Goal: Task Accomplishment & Management: Manage account settings

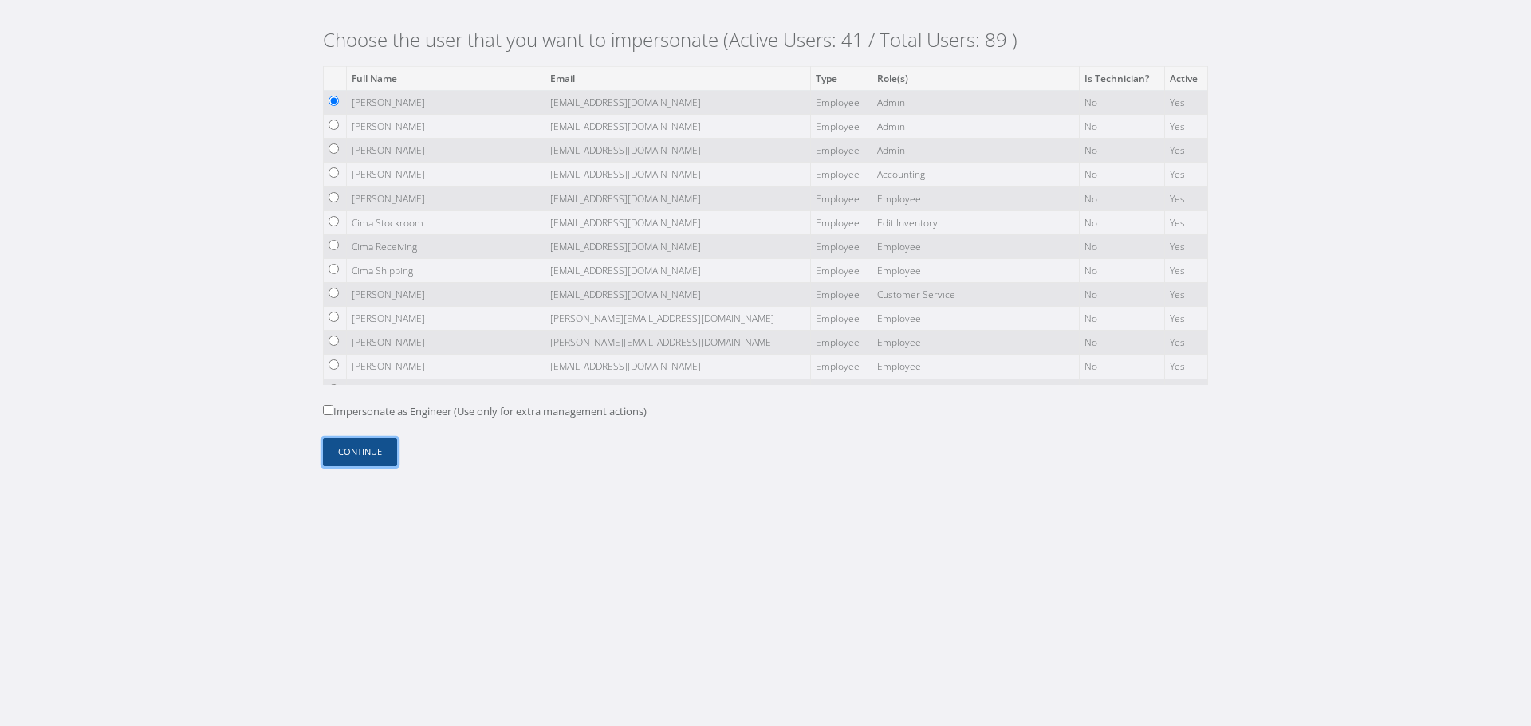
click at [388, 454] on button "Continue" at bounding box center [360, 452] width 74 height 28
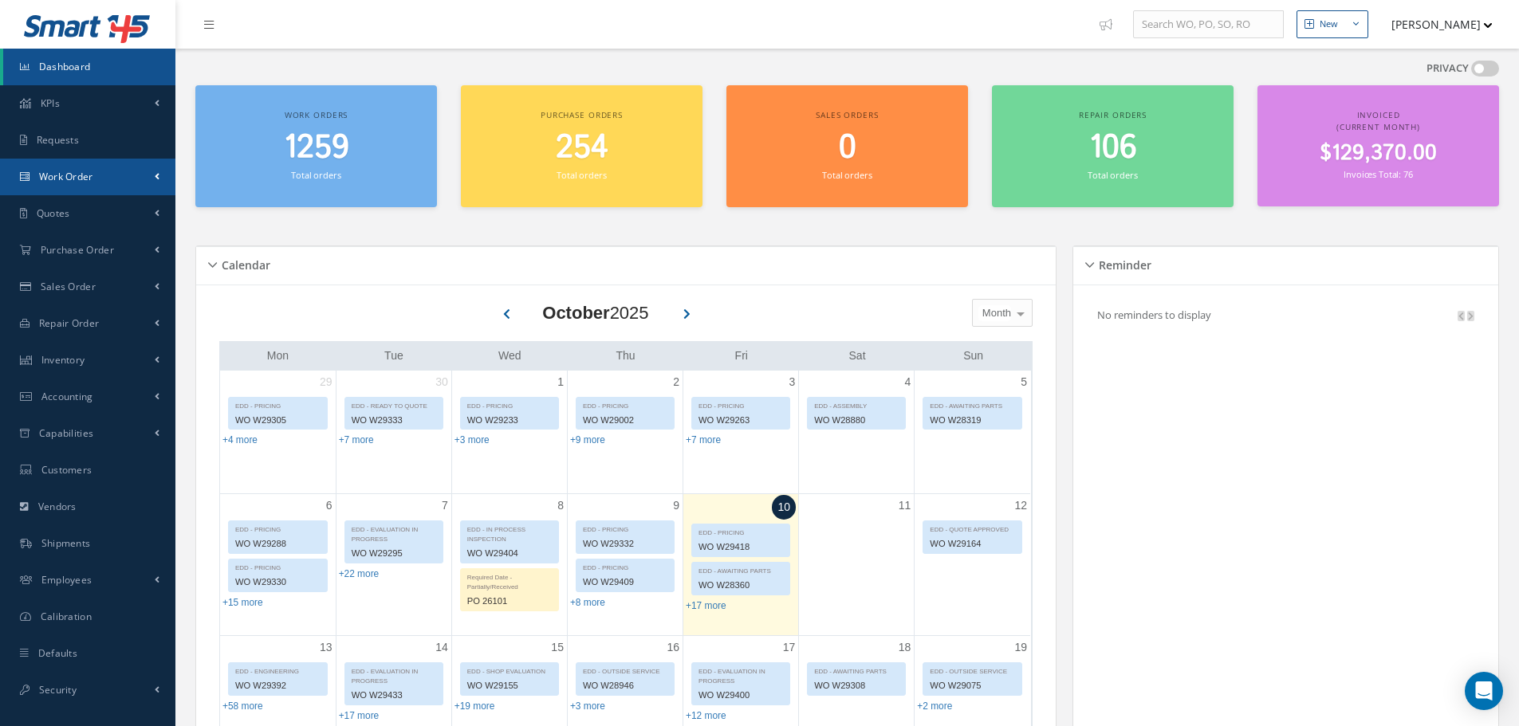
click at [100, 189] on link "Work Order" at bounding box center [87, 177] width 175 height 37
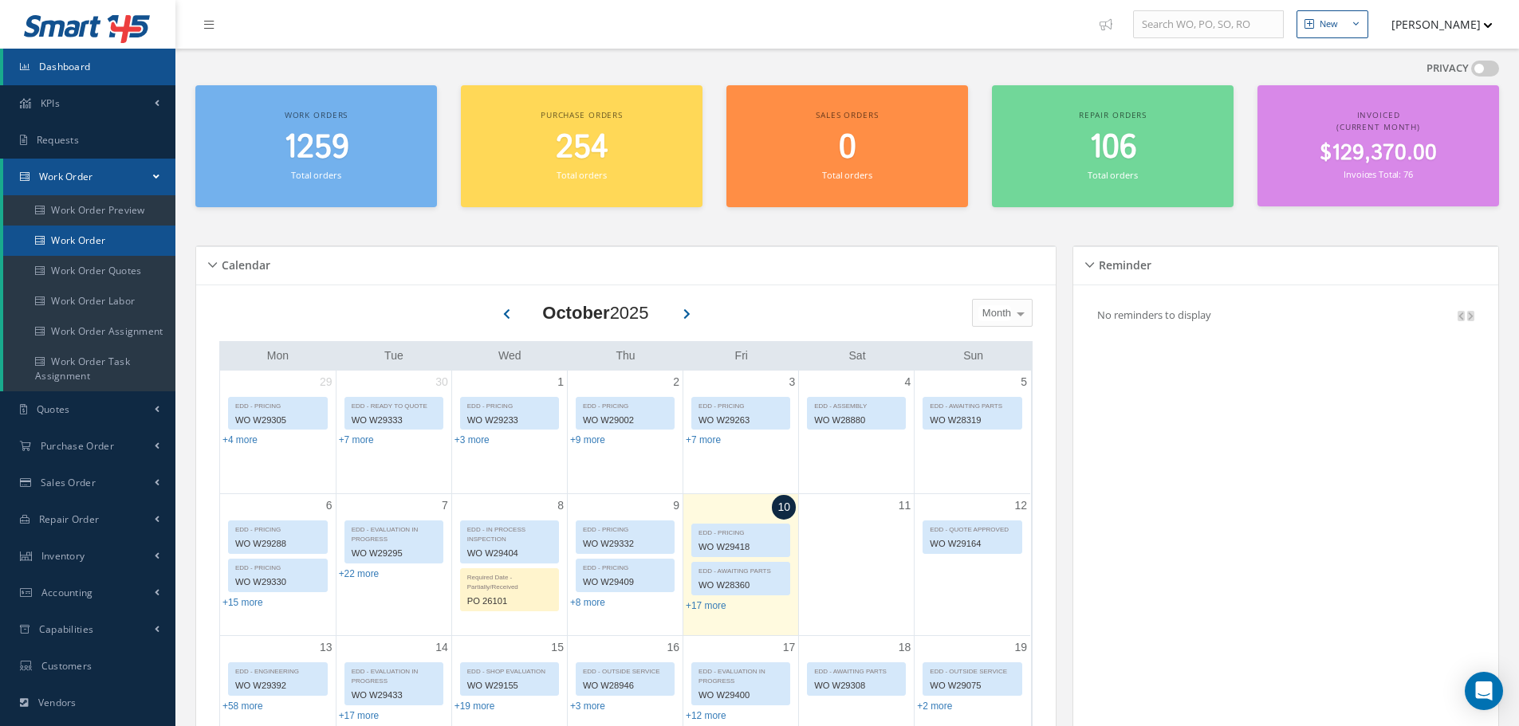
click at [105, 234] on link "Work Order" at bounding box center [90, 241] width 175 height 30
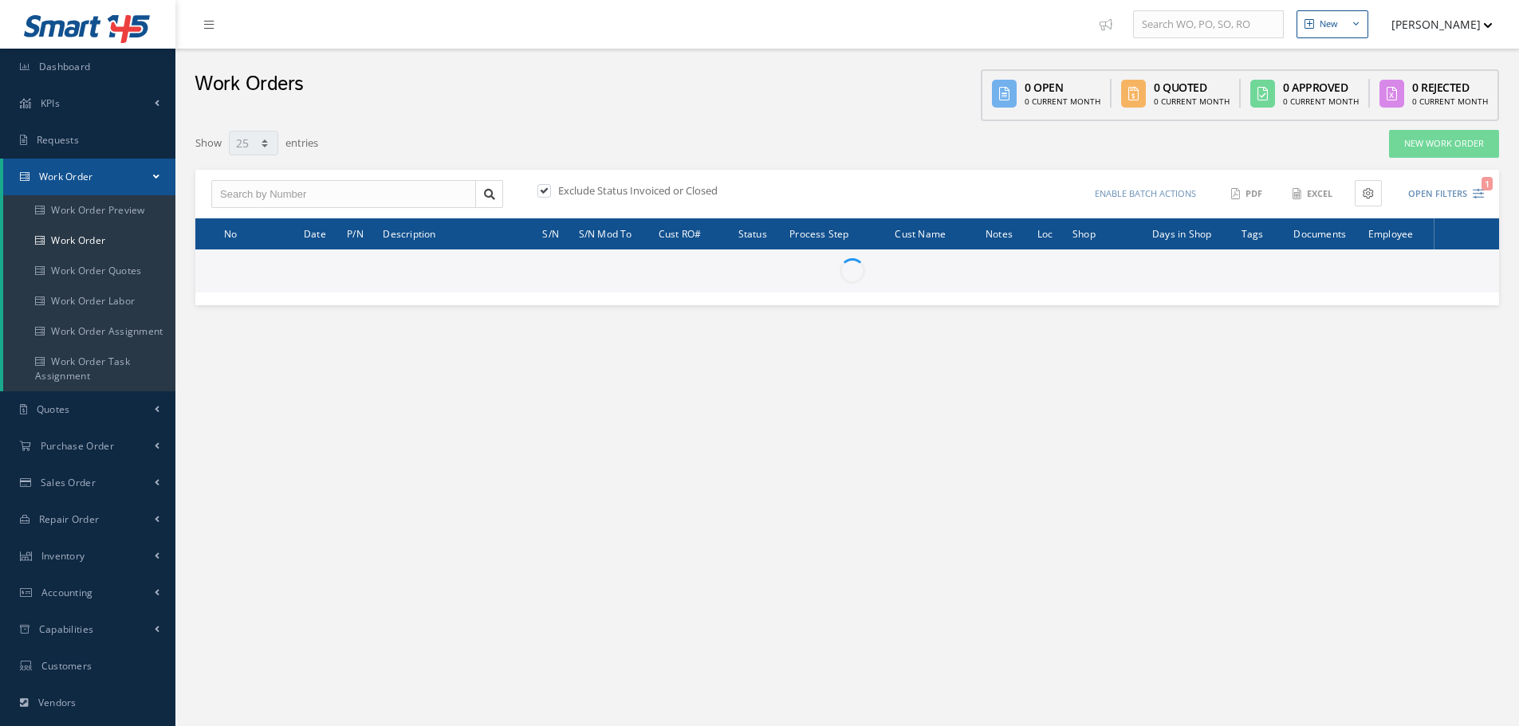
select select "25"
click at [314, 192] on input "text" at bounding box center [343, 194] width 265 height 29
paste input "W23170"
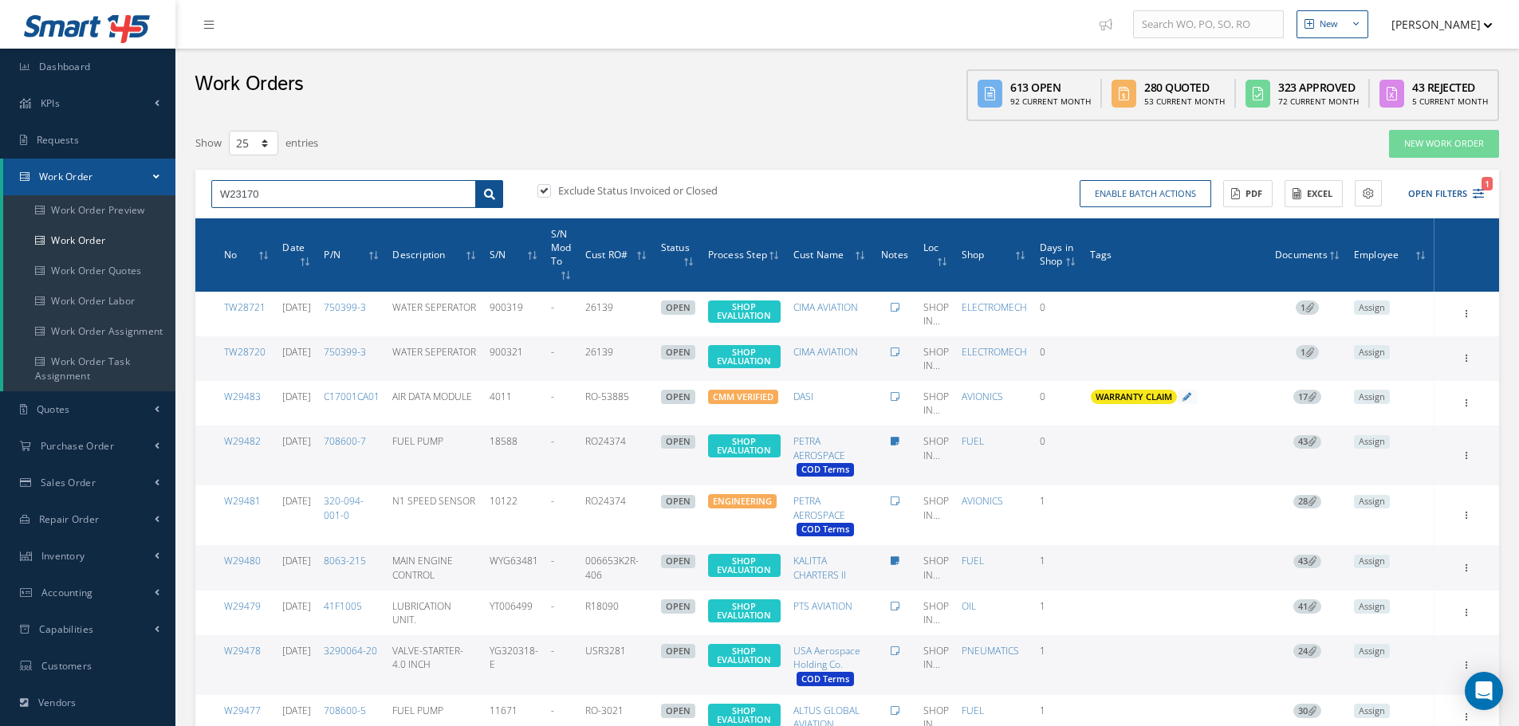
type input "W23170"
click at [487, 195] on icon at bounding box center [489, 194] width 11 height 11
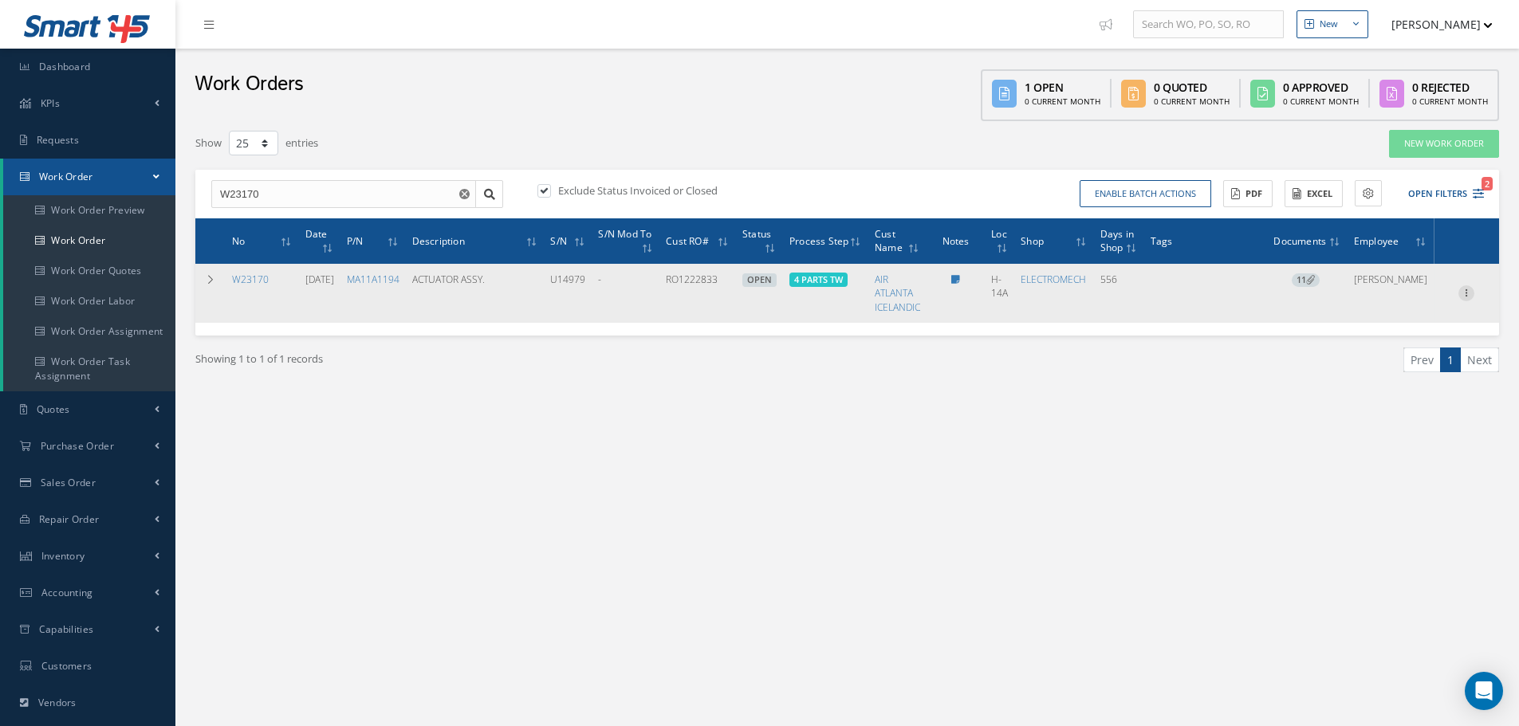
click at [1474, 289] on icon at bounding box center [1466, 291] width 16 height 13
click at [1412, 318] on link "Edit" at bounding box center [1393, 324] width 126 height 21
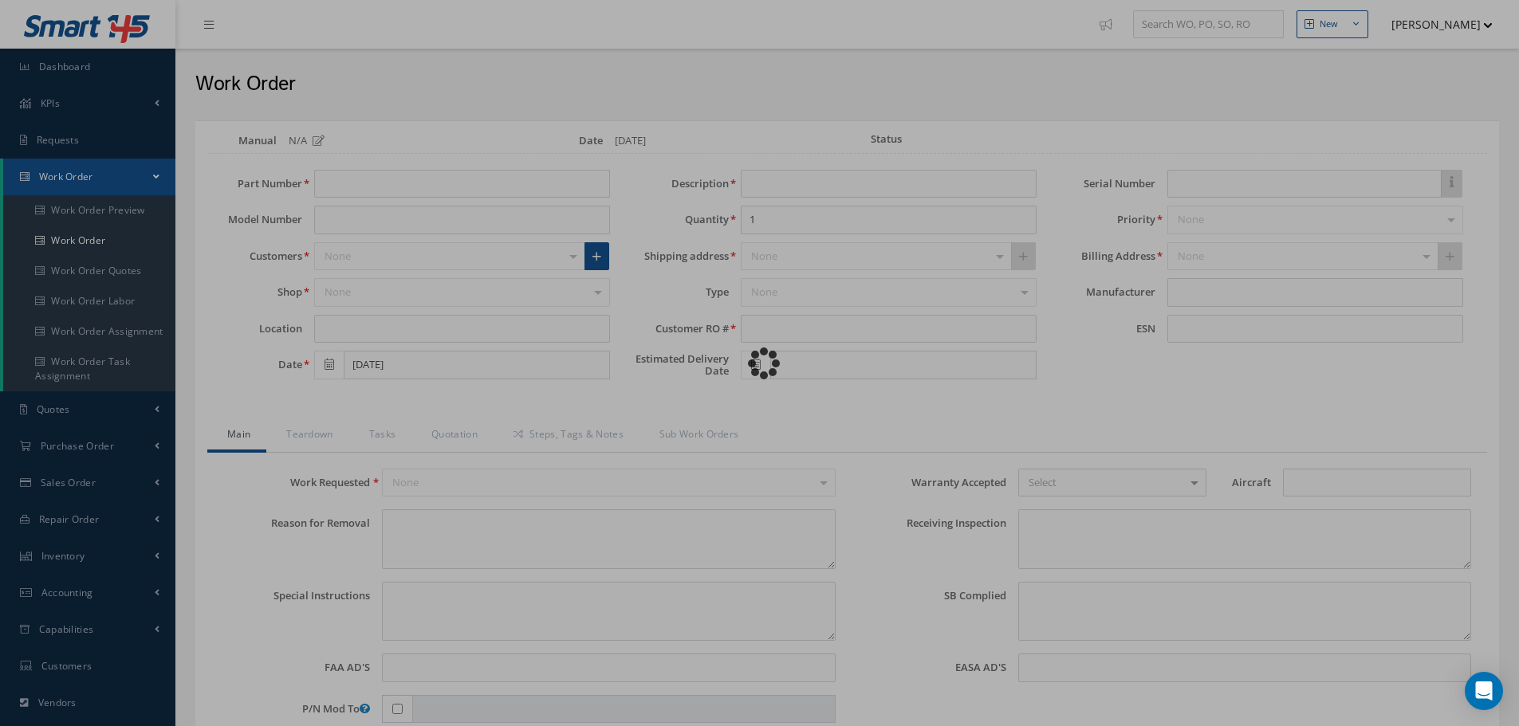
type input "MA11A1194"
type input "H-14A"
type input "04/02/2024"
type input "ACTUATOR ASSY."
type input "RO1222833"
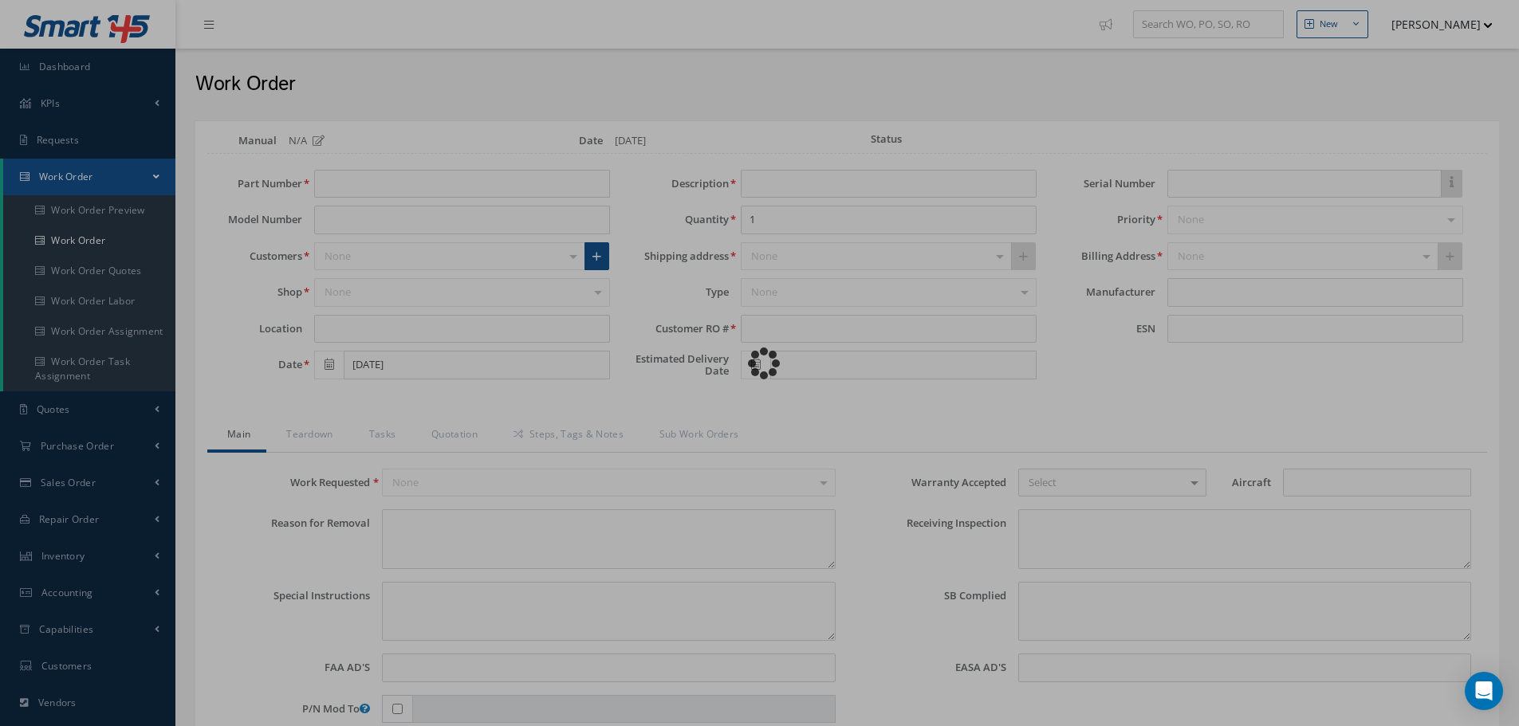
type input "U14979"
type textarea "NONE"
type textarea "PLEASE SEE R.O. FOR DETAILS"
type input "NONE"
type textarea "P/N AND SN VERIFIED ON UNIT AND CUSTOMER RO. NO EXTERNAL DAMAGE NOTED. NO AD AP…"
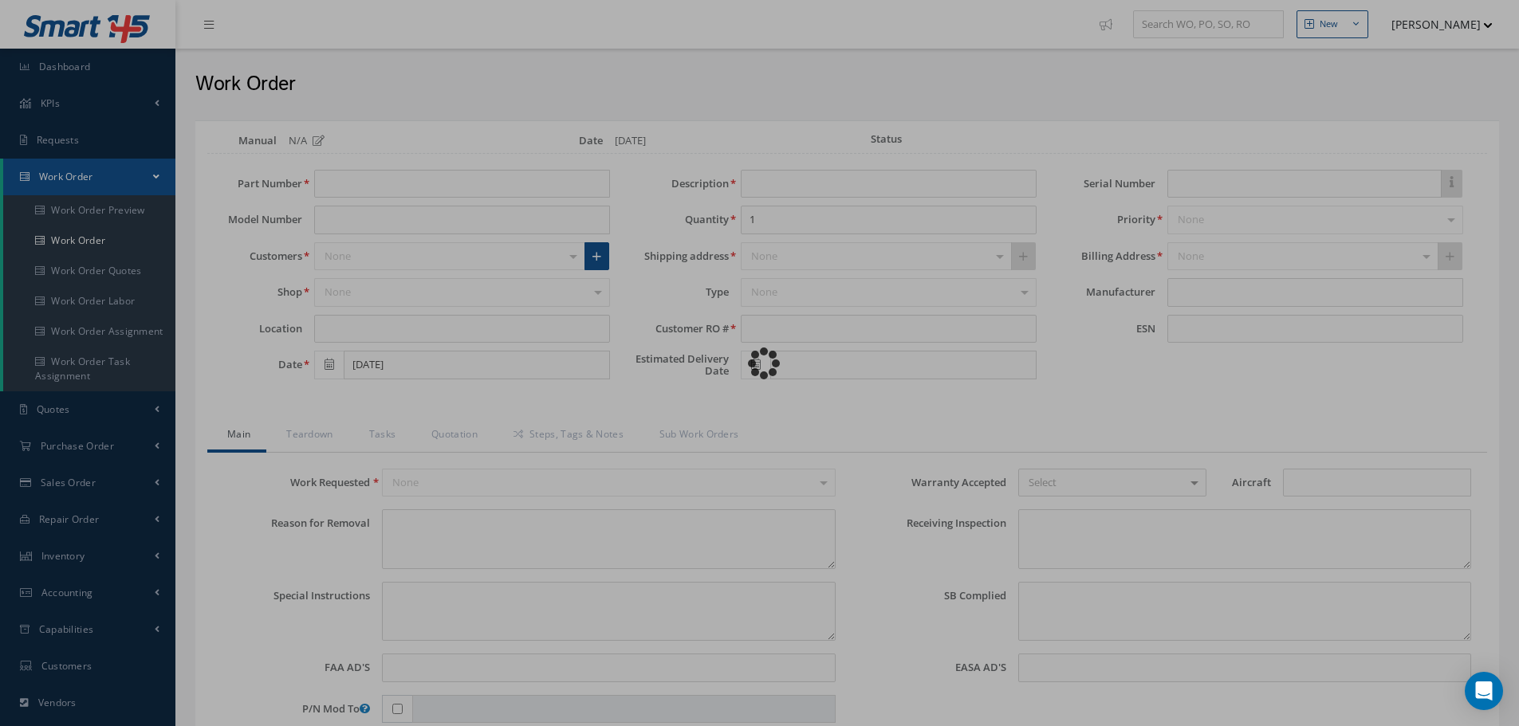
type textarea "NONE"
type input "NONE"
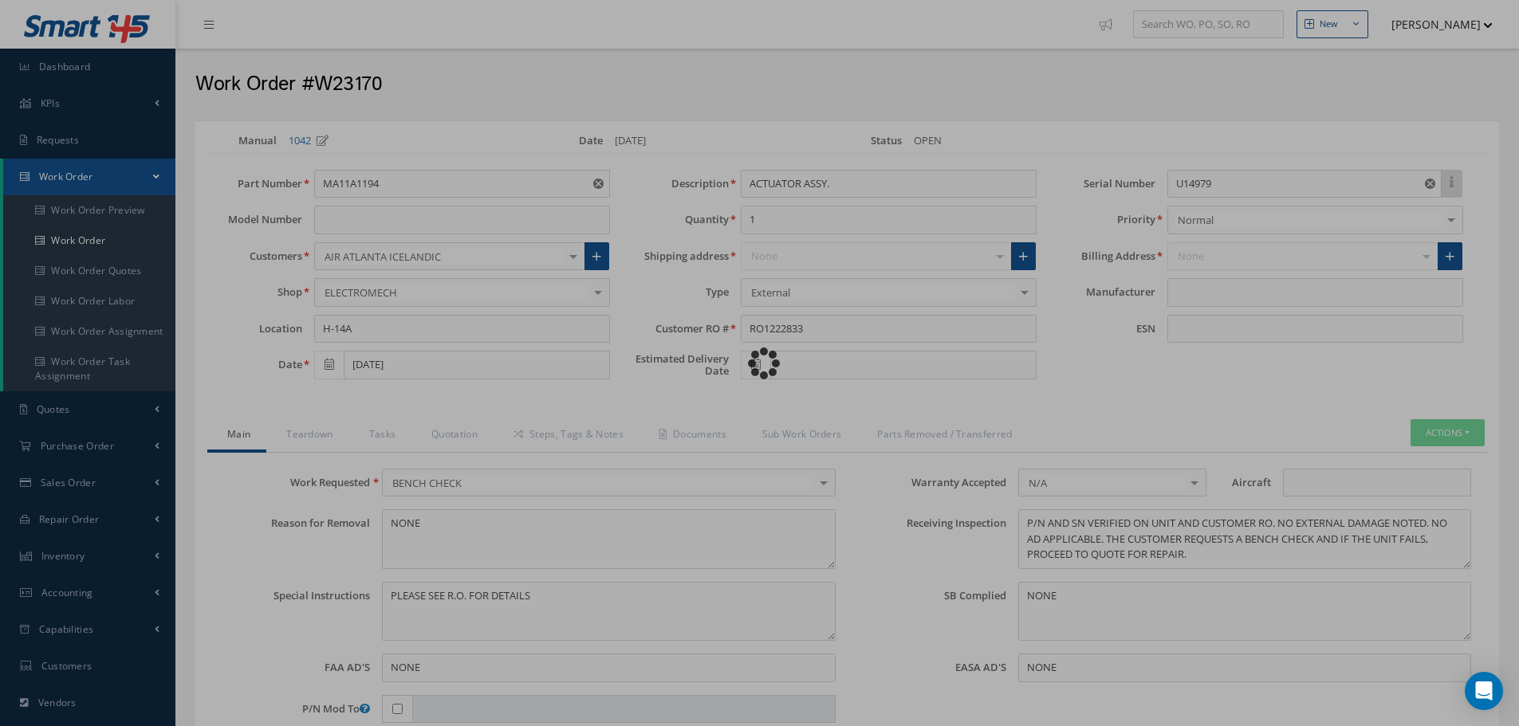
type input "ITT AEROSPACE CONTROLS"
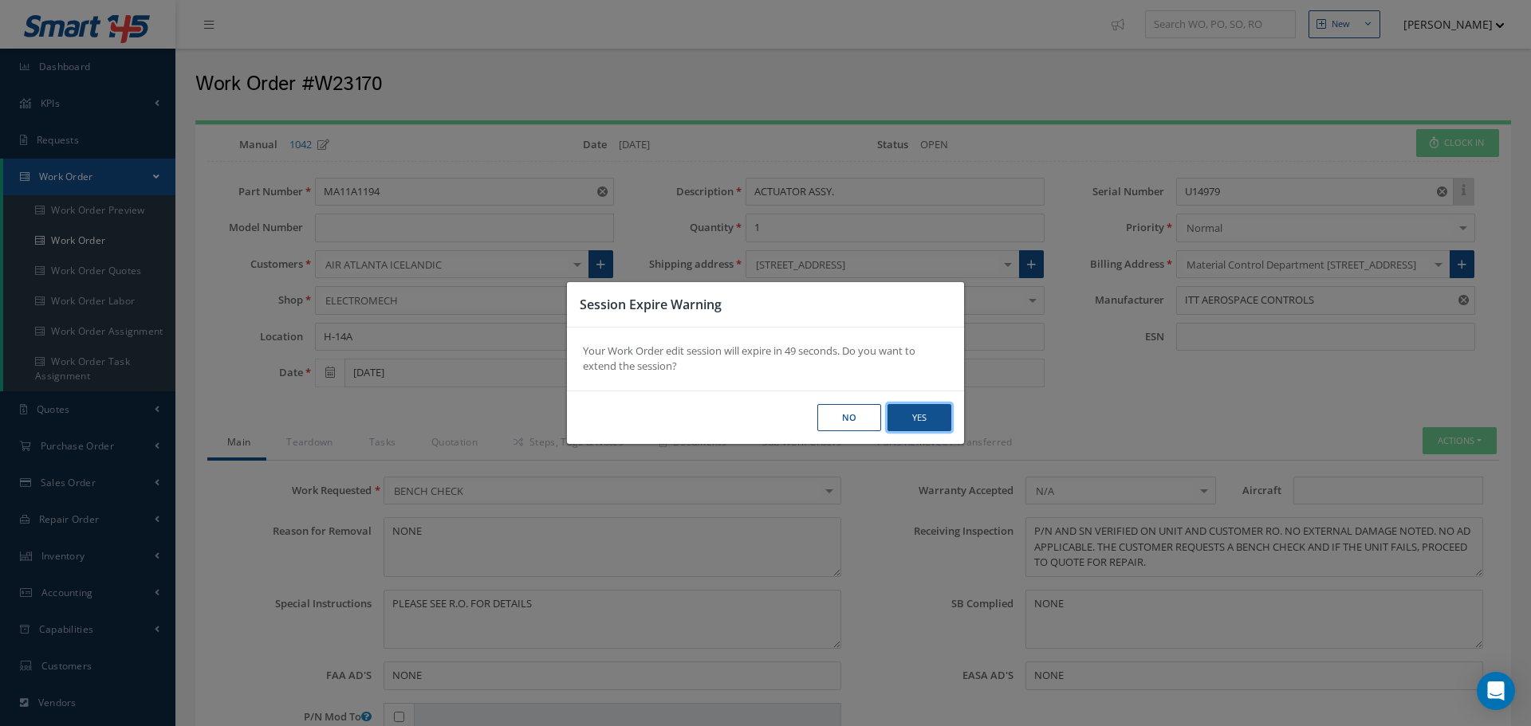
click at [938, 408] on button "Yes" at bounding box center [919, 418] width 64 height 28
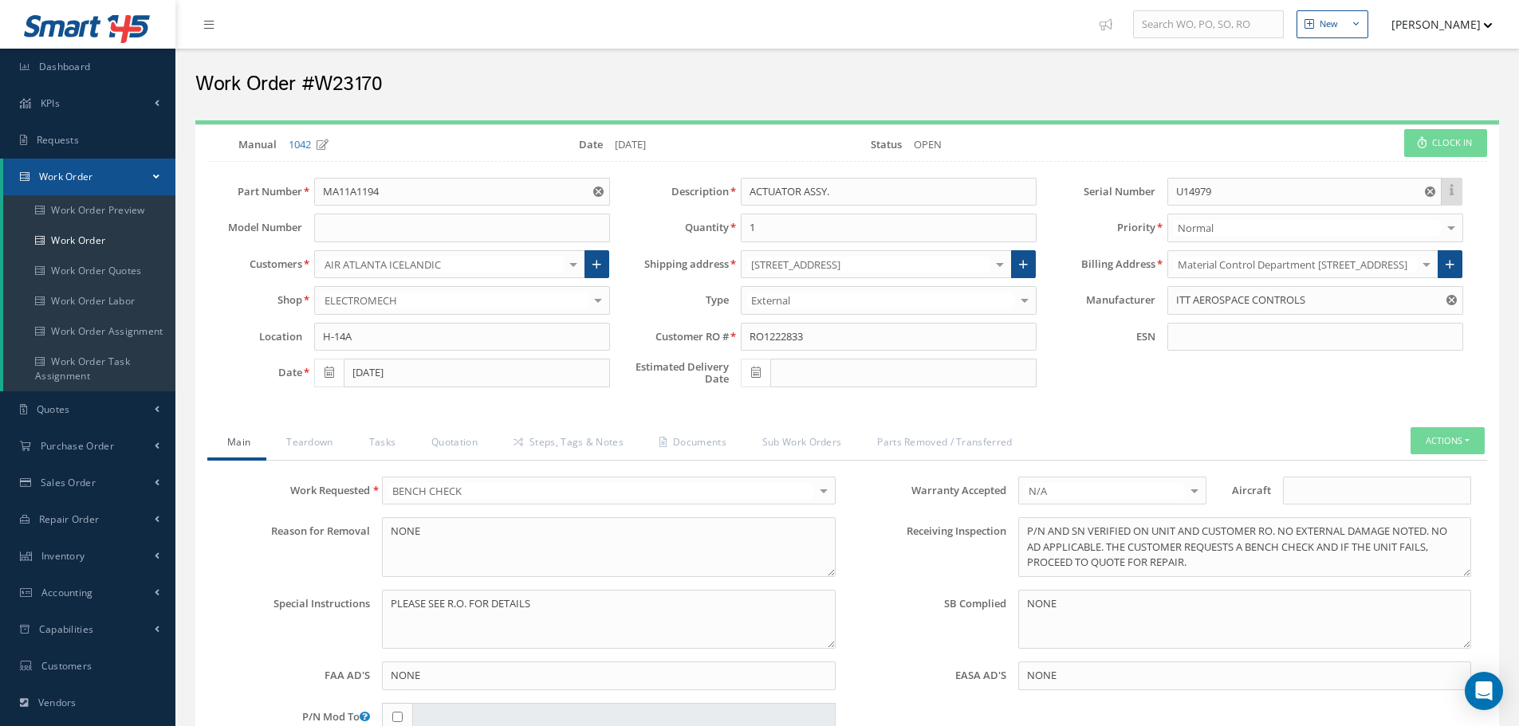
click at [1406, 29] on button "[PERSON_NAME]" at bounding box center [1434, 24] width 116 height 31
click at [1399, 191] on link "Logout" at bounding box center [1429, 188] width 128 height 27
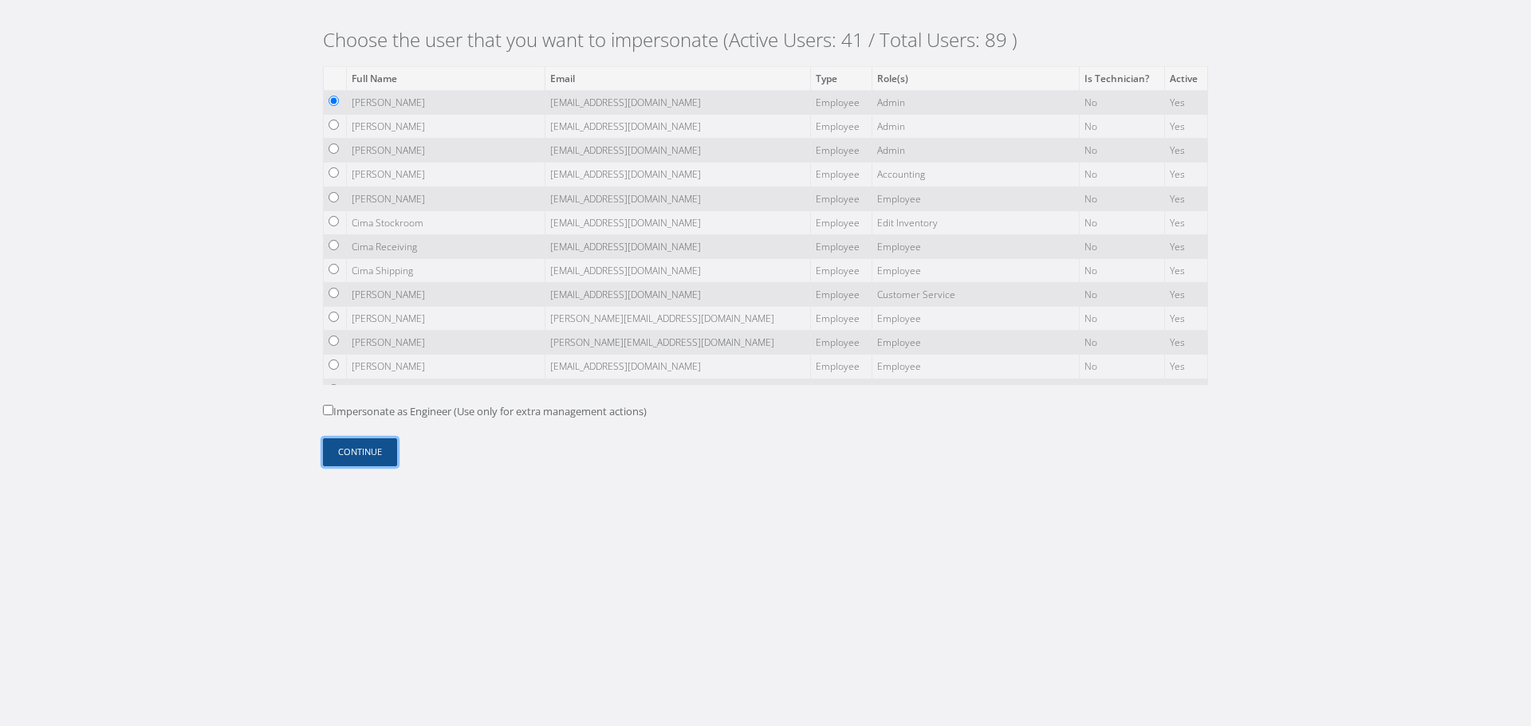
click at [385, 458] on button "Continue" at bounding box center [360, 452] width 74 height 28
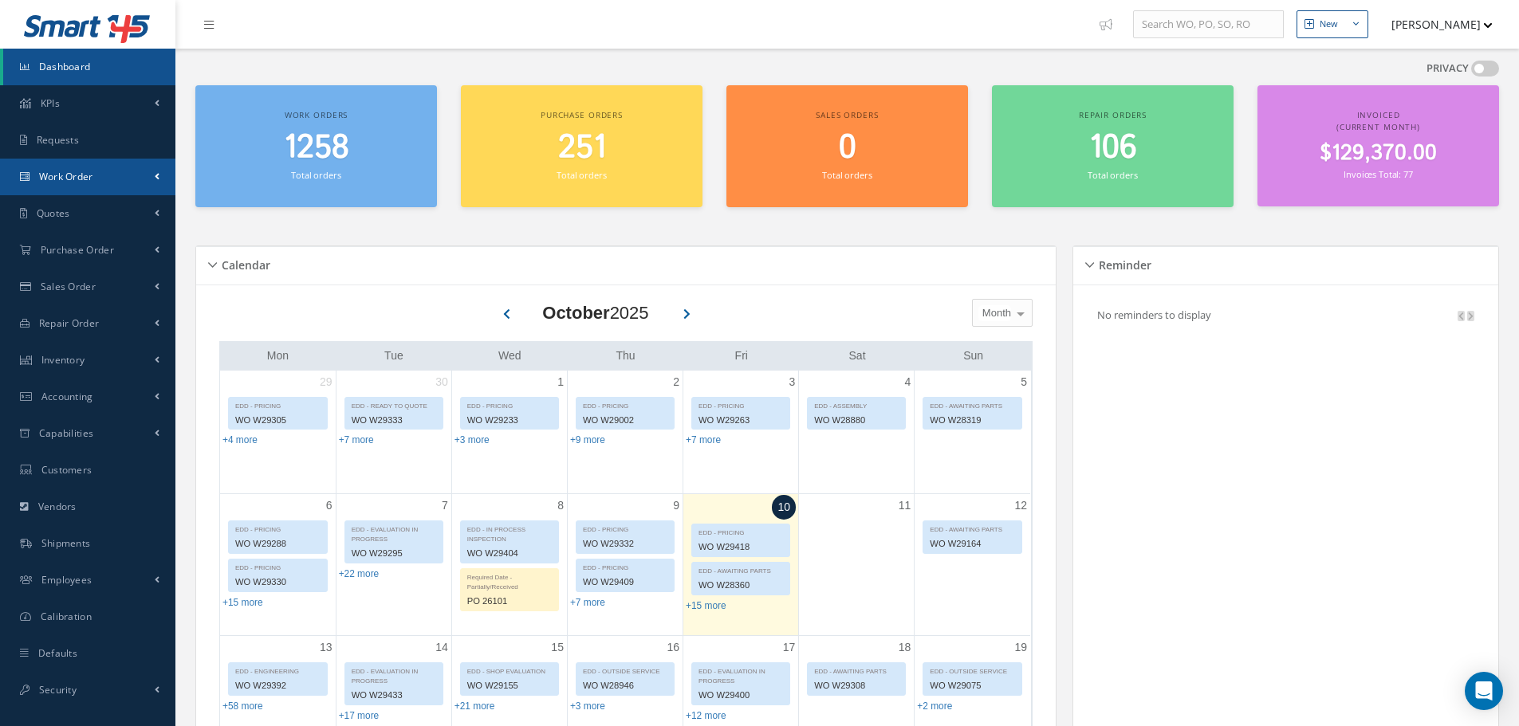
click at [137, 172] on link "Work Order" at bounding box center [87, 177] width 175 height 37
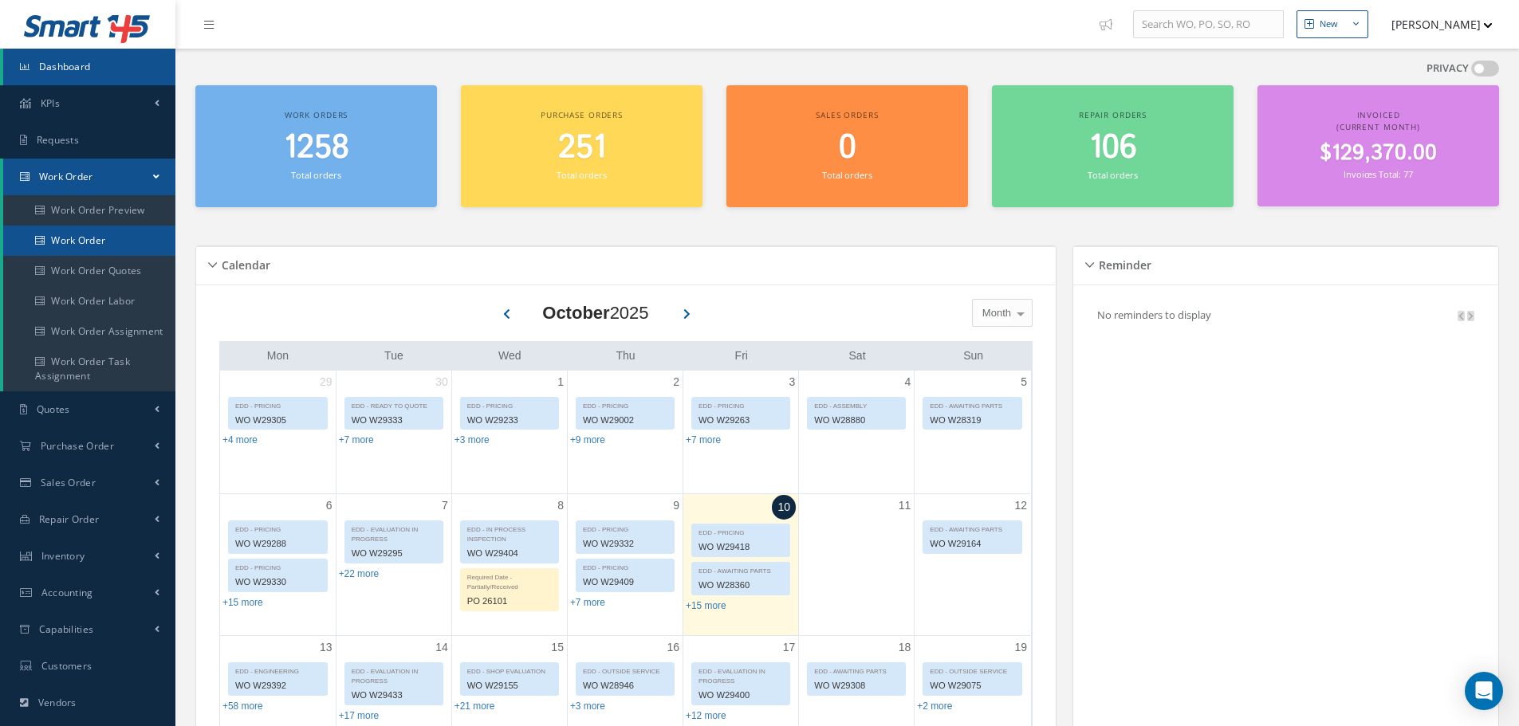
click at [122, 239] on link "Work Order" at bounding box center [89, 241] width 172 height 30
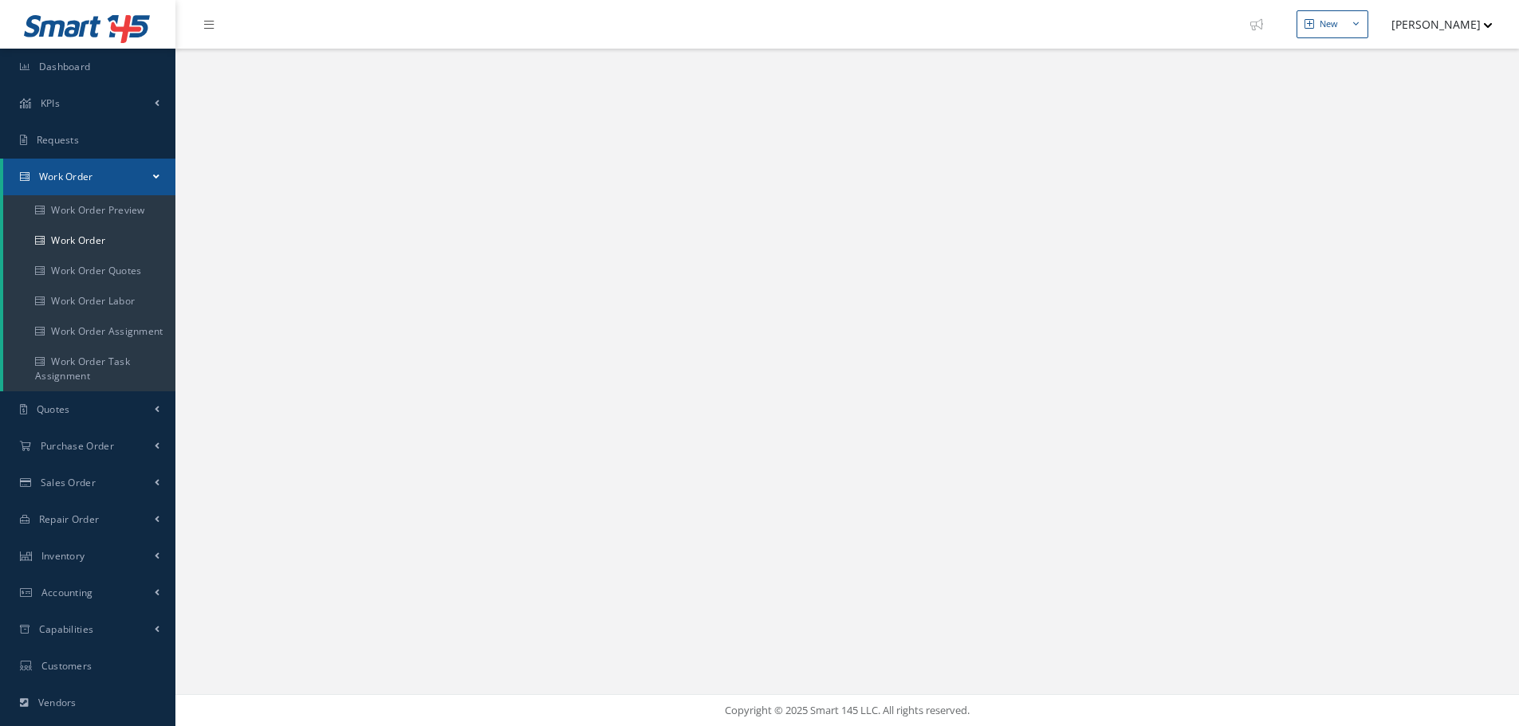
select select "25"
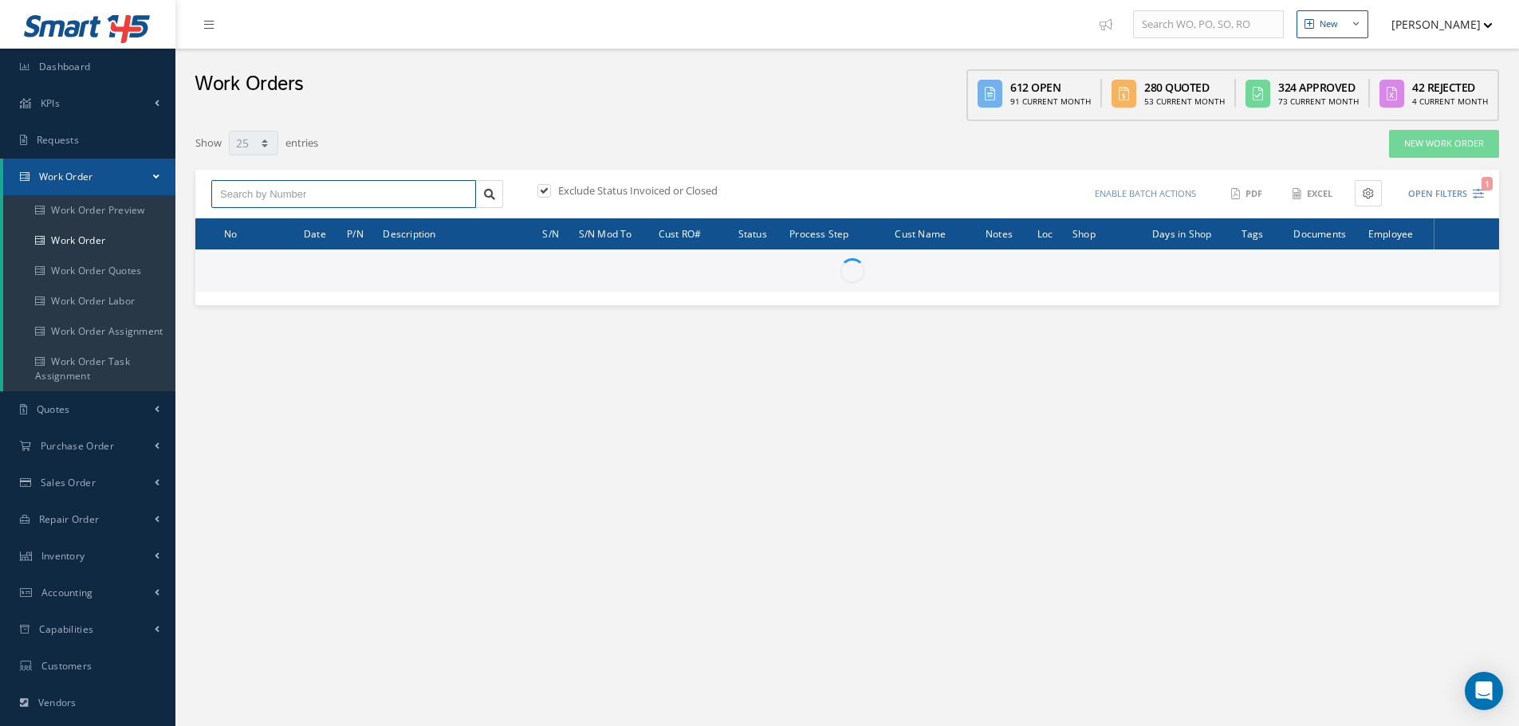
click at [305, 199] on input "text" at bounding box center [343, 194] width 265 height 29
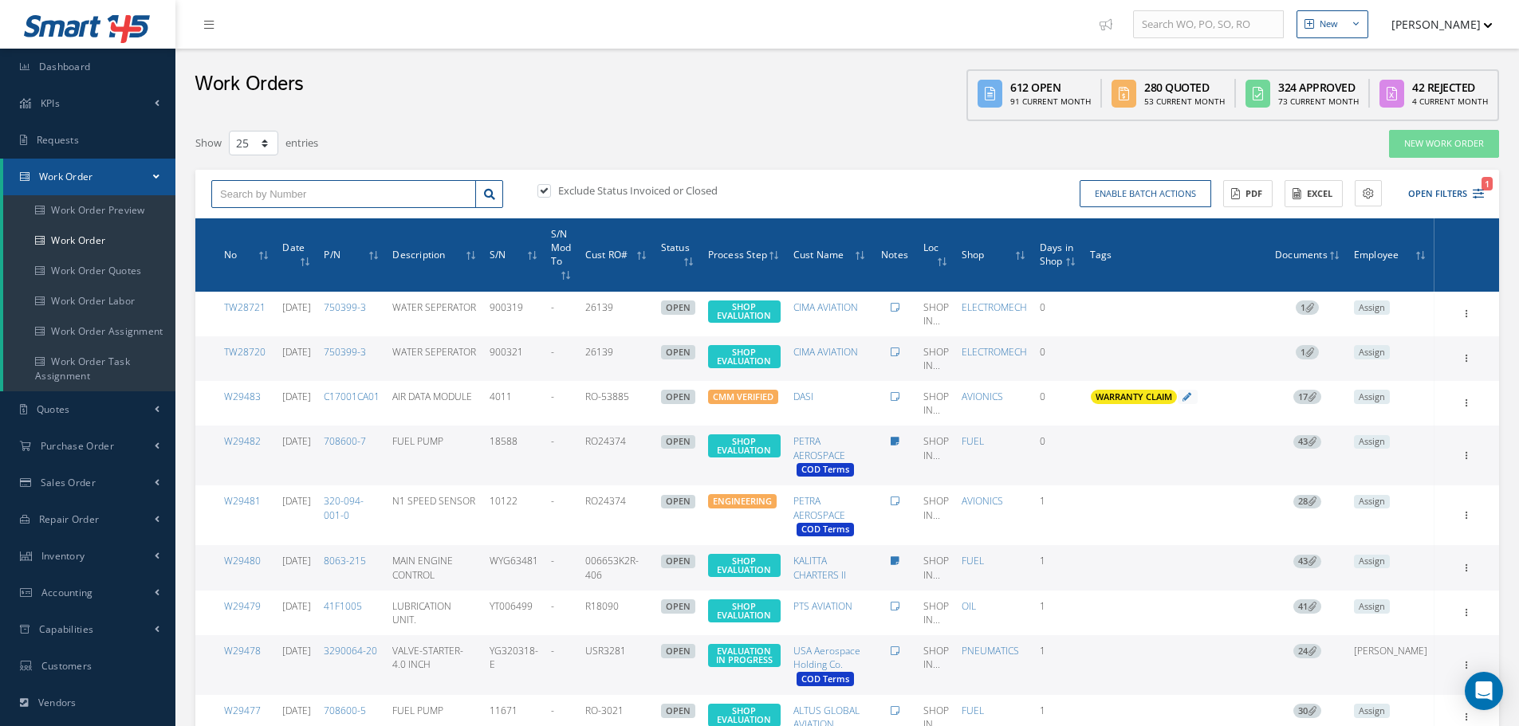
paste input "W23170"
type input "W23170"
click at [491, 194] on icon at bounding box center [489, 194] width 11 height 11
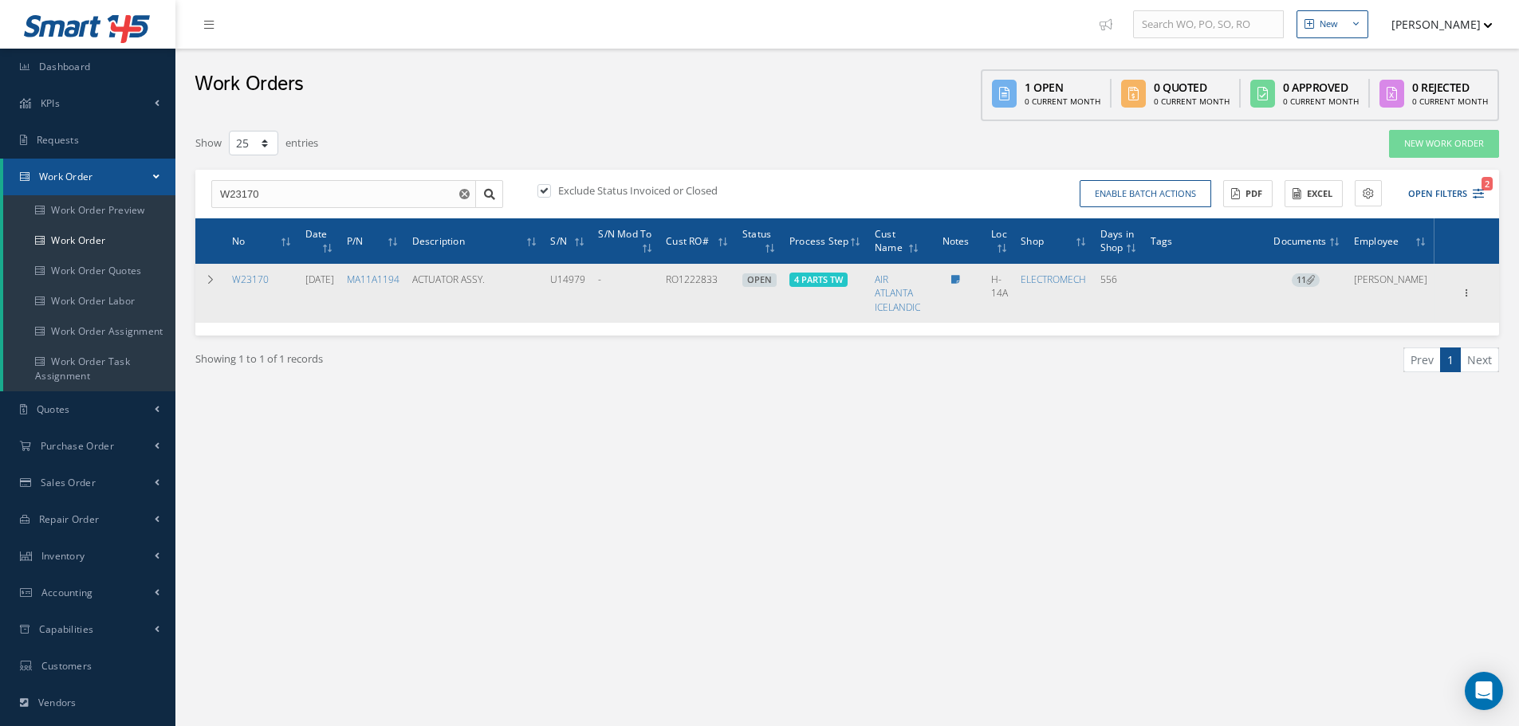
drag, startPoint x: 1465, startPoint y: 288, endPoint x: 1437, endPoint y: 295, distance: 29.6
click at [1465, 288] on icon at bounding box center [1466, 291] width 16 height 13
click at [1383, 323] on link "Edit" at bounding box center [1393, 324] width 126 height 21
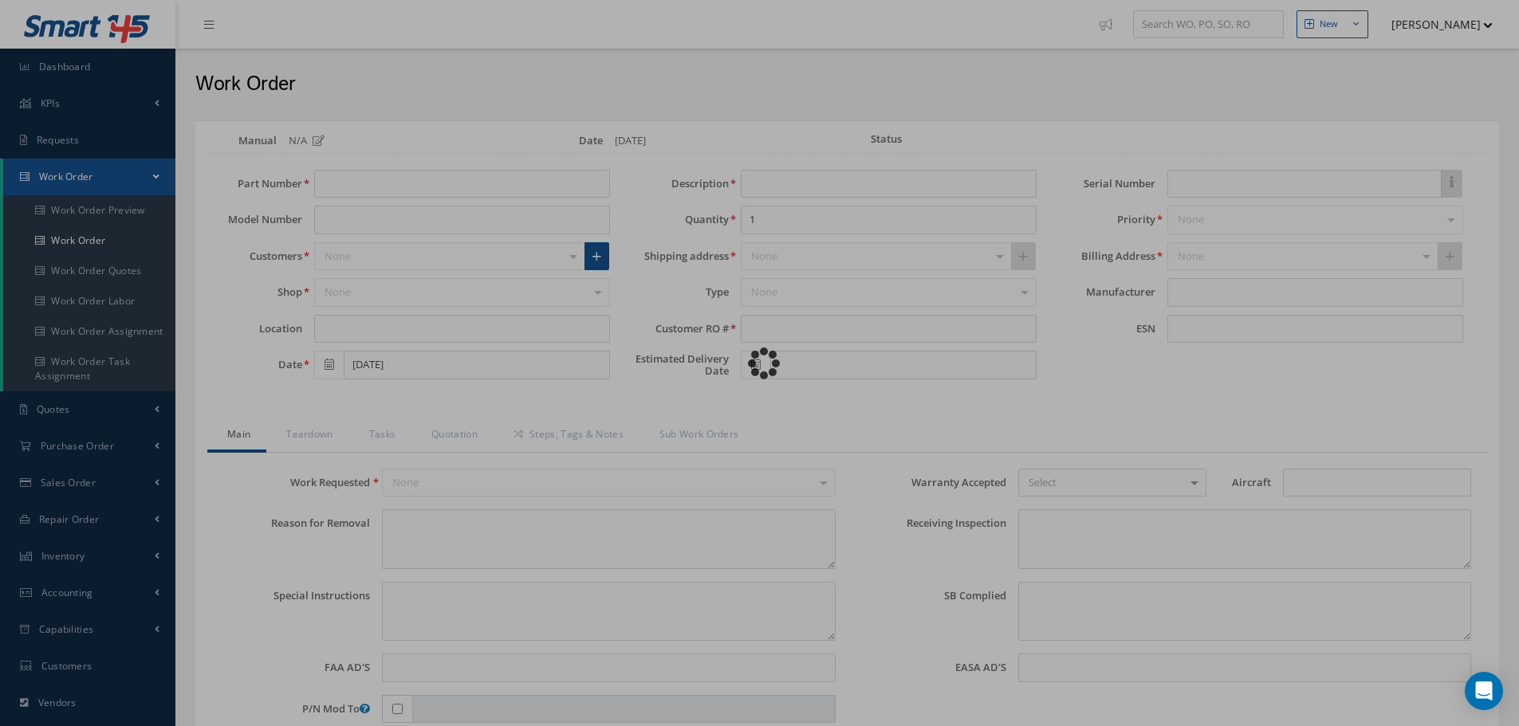
type input "MA11A1194"
type input "H-14A"
type input "04/02/2024"
type input "ACTUATOR ASSY."
type input "RO1222833"
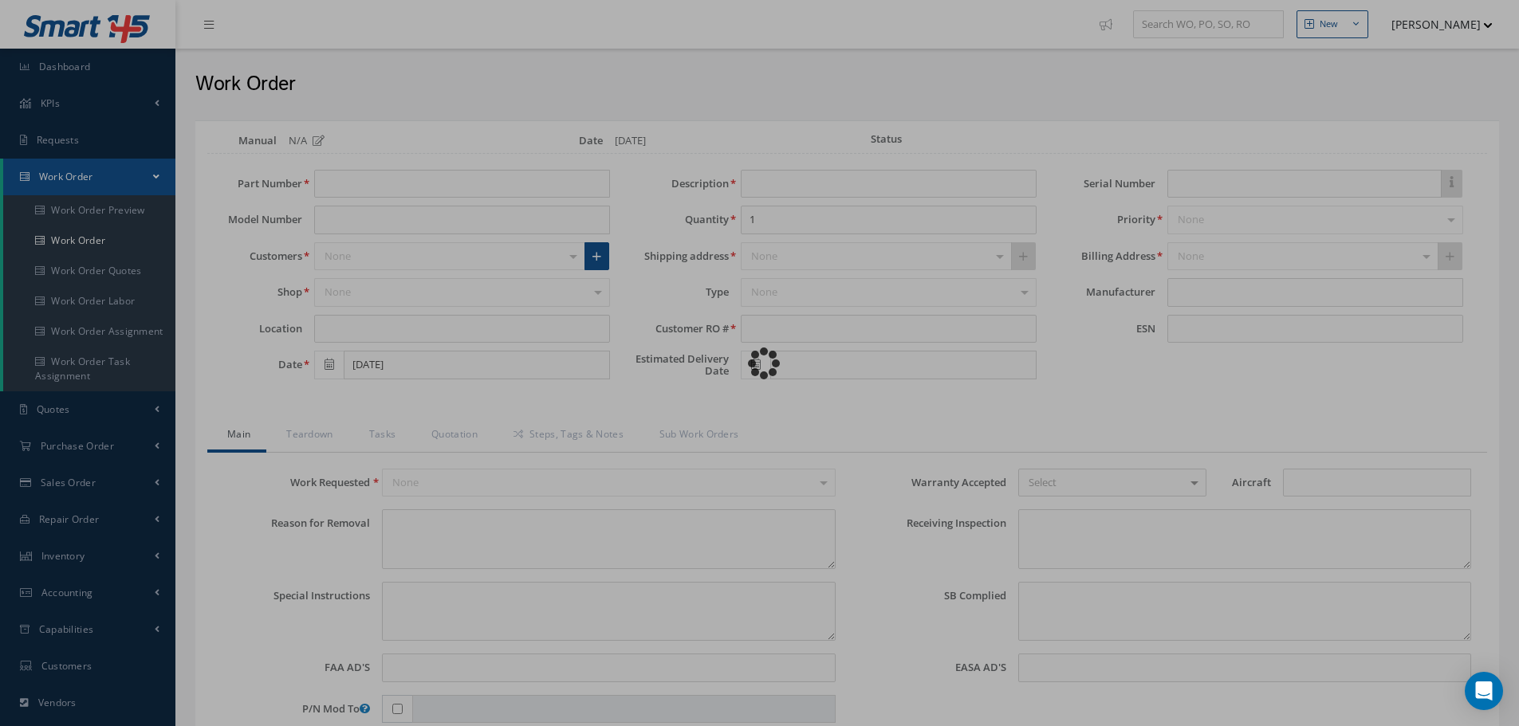
type input "U14979"
type textarea "NONE"
type textarea "PLEASE SEE R.O. FOR DETAILS"
type input "NONE"
type textarea "P/N AND SN VERIFIED ON UNIT AND CUSTOMER RO. NO EXTERNAL DAMAGE NOTED. NO AD AP…"
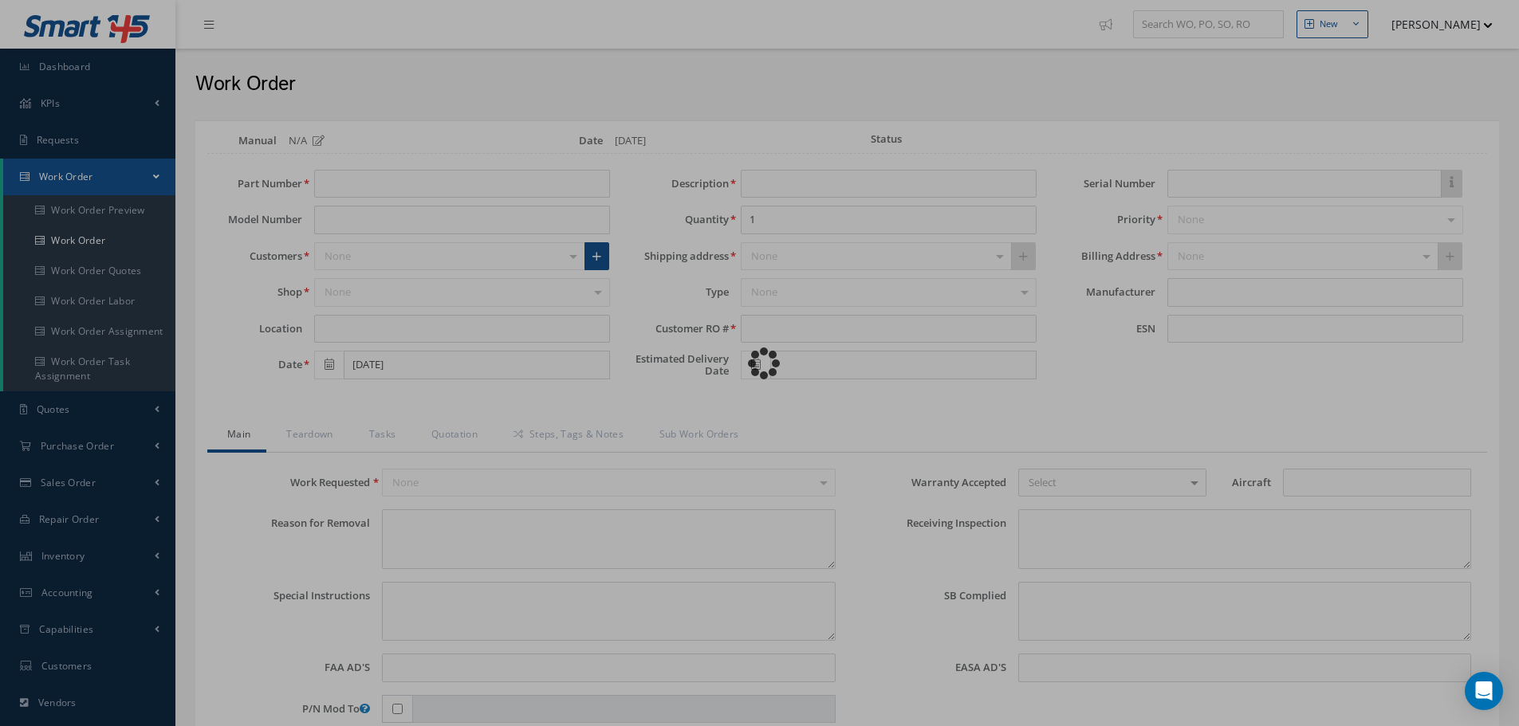
type textarea "NONE"
type input "NONE"
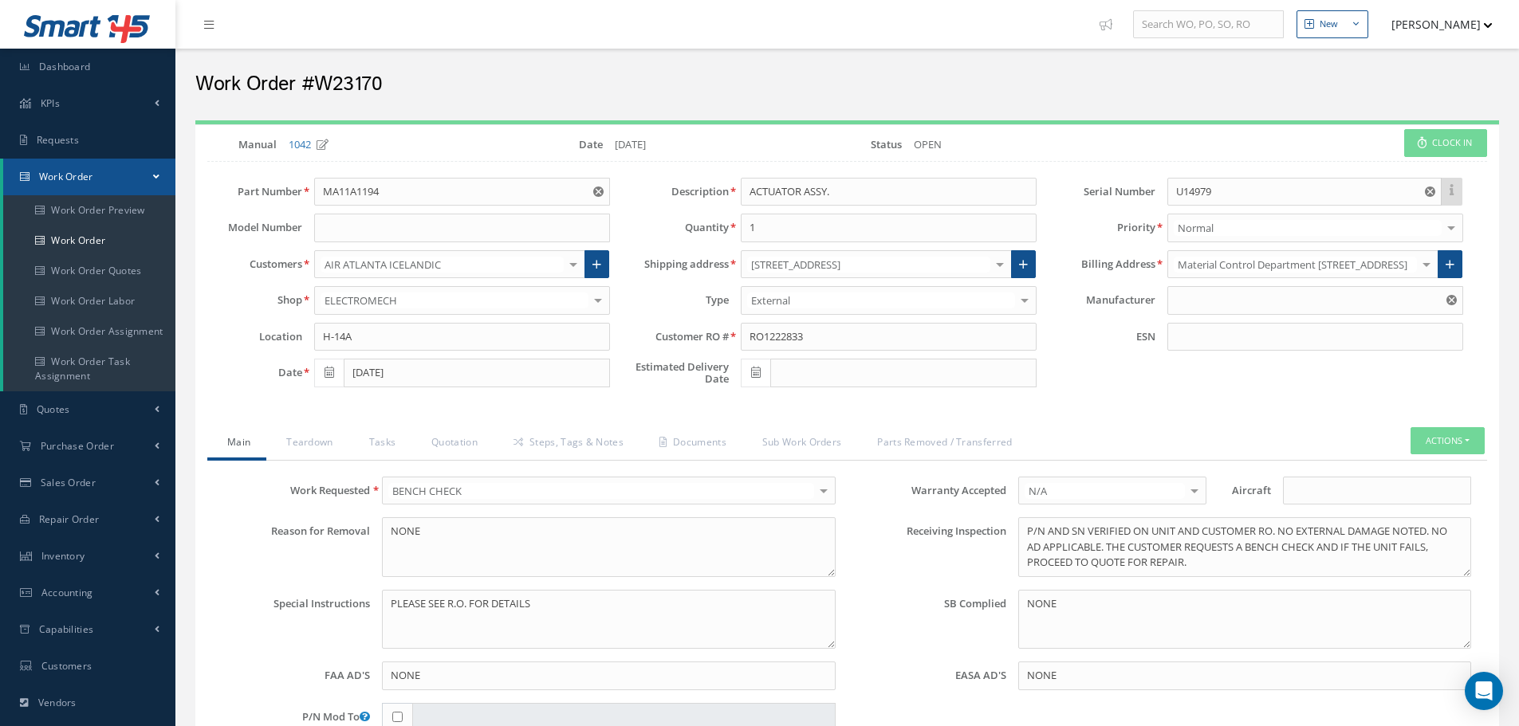
type input "ITT AEROSPACE CONTROLS"
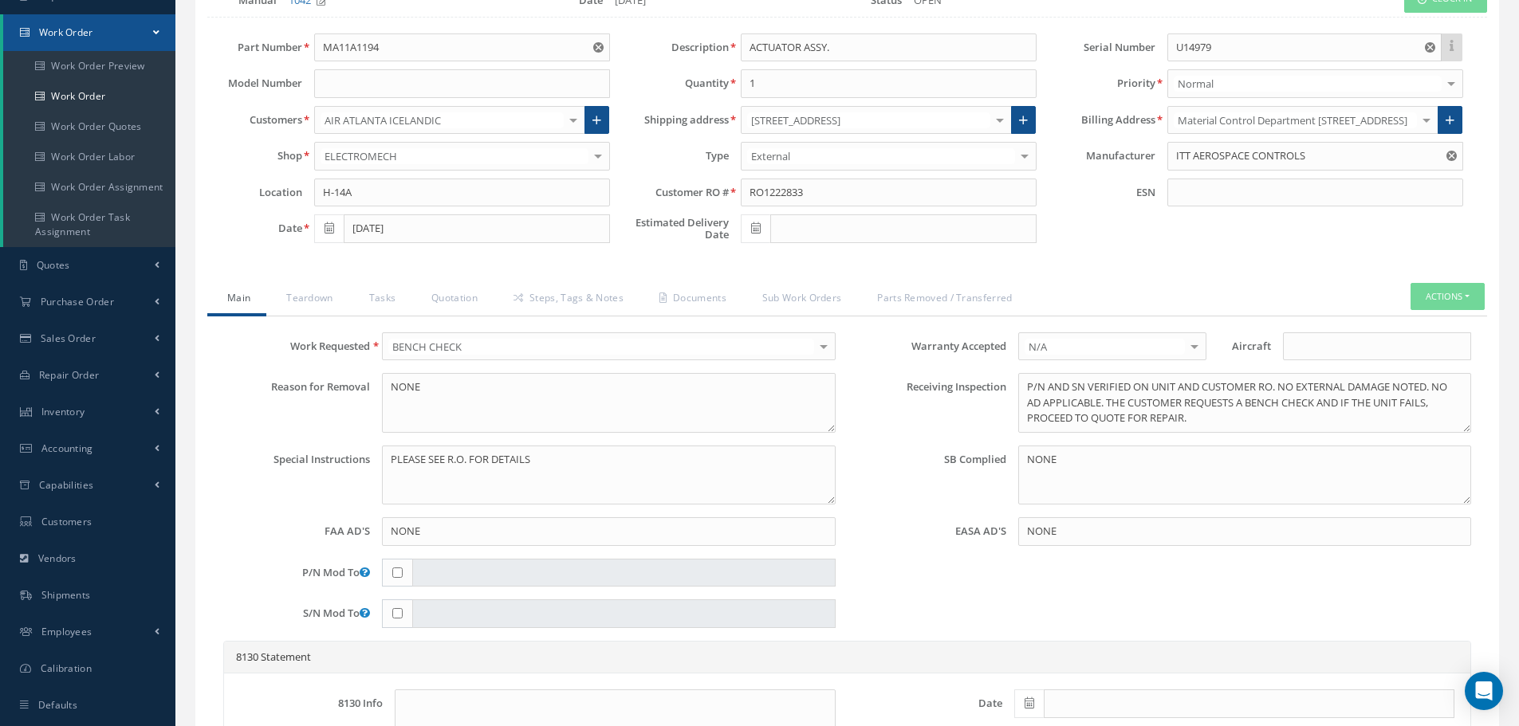
scroll to position [399, 0]
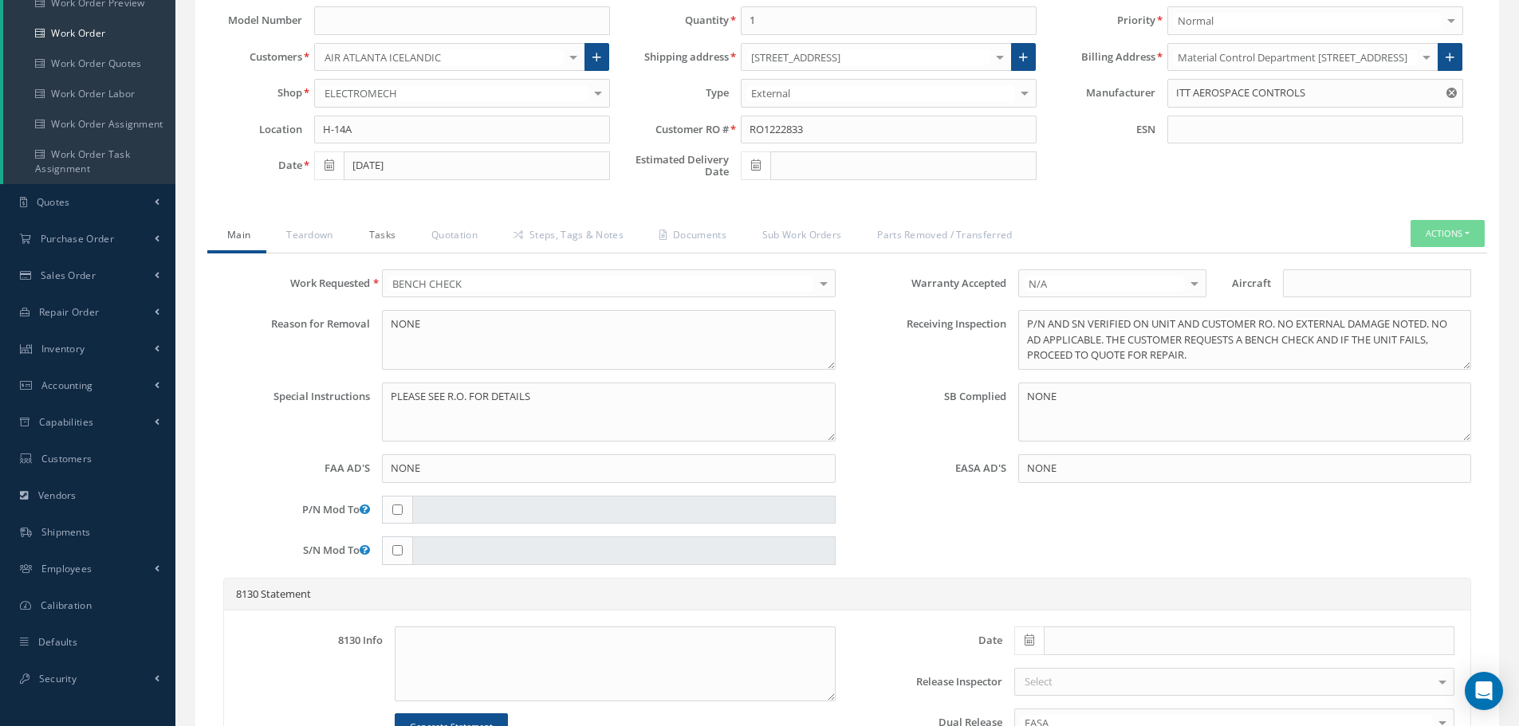
click at [395, 228] on link "Tasks" at bounding box center [380, 236] width 63 height 33
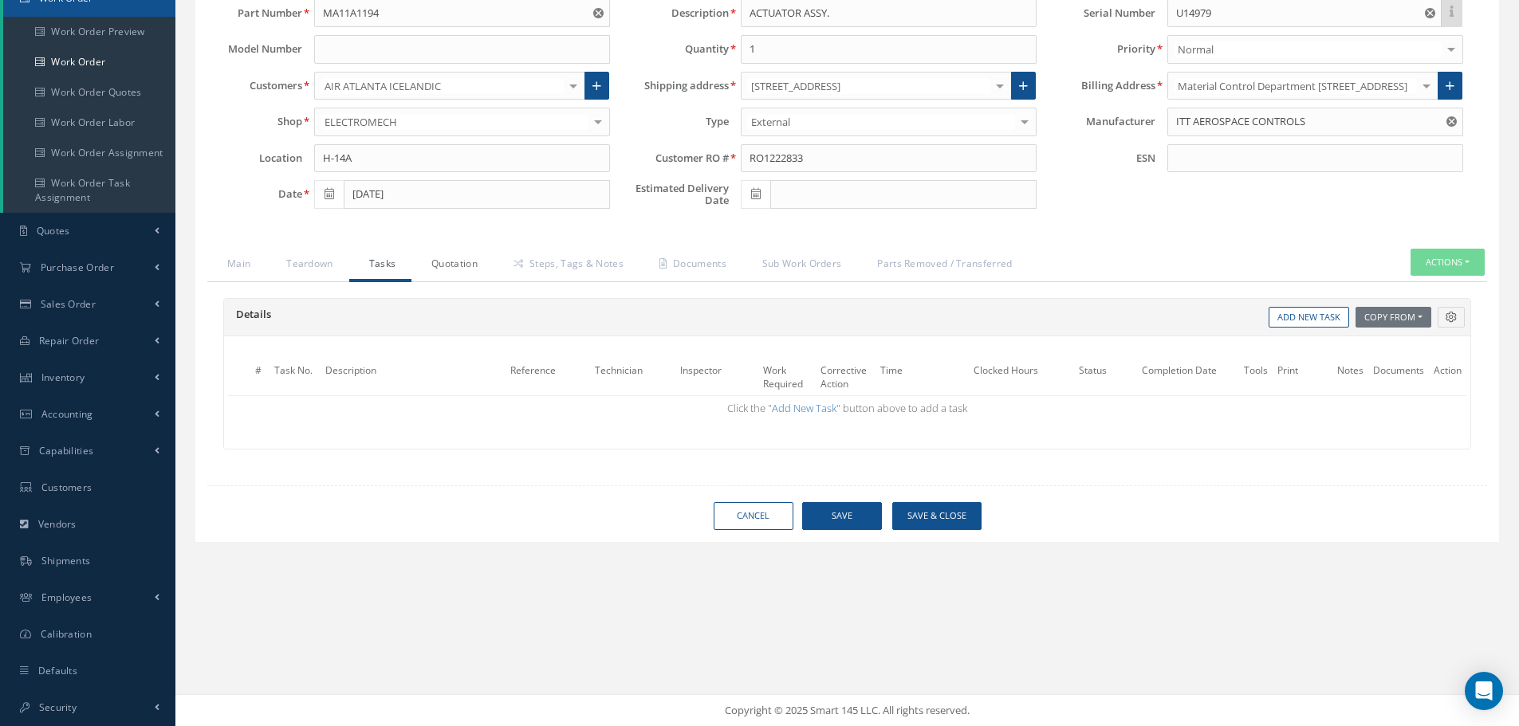
click at [455, 251] on link "Quotation" at bounding box center [452, 265] width 82 height 33
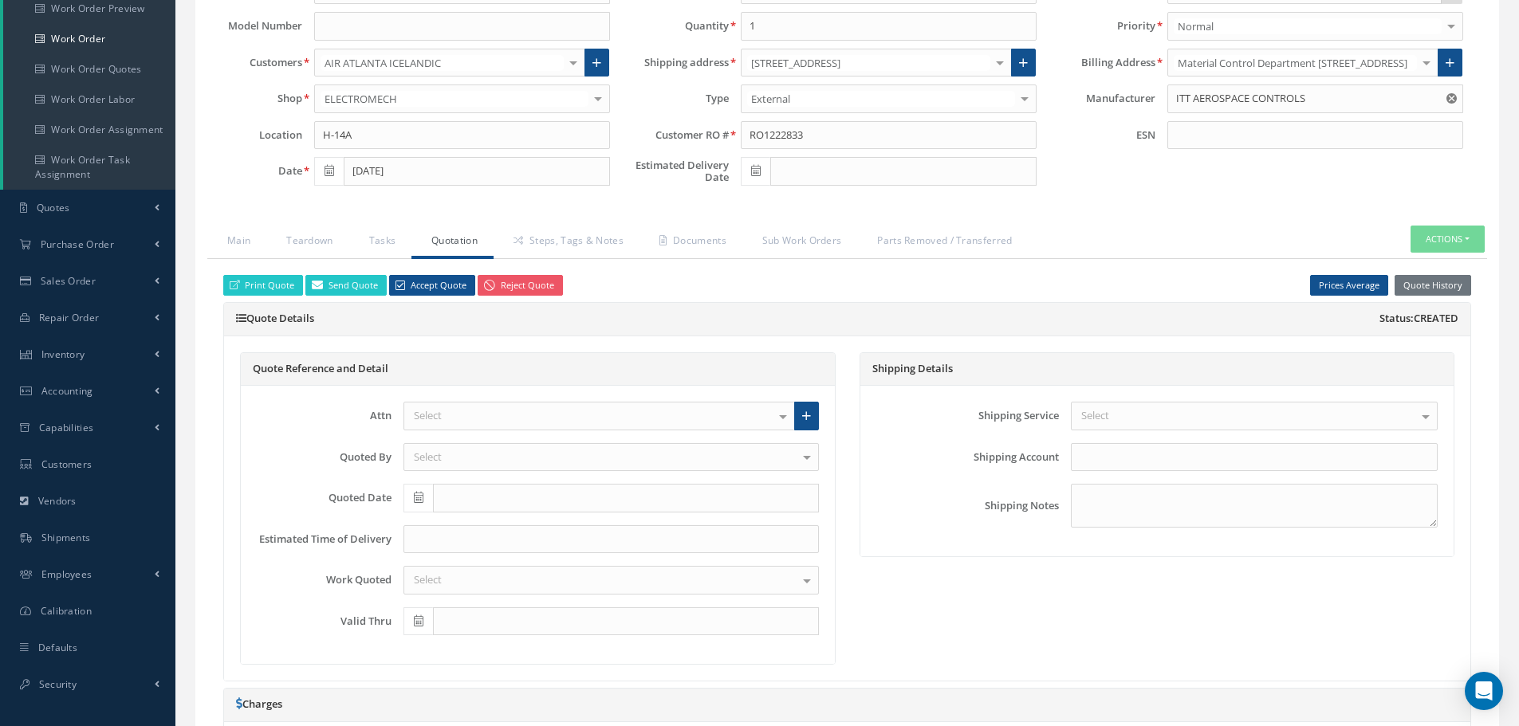
scroll to position [0, 0]
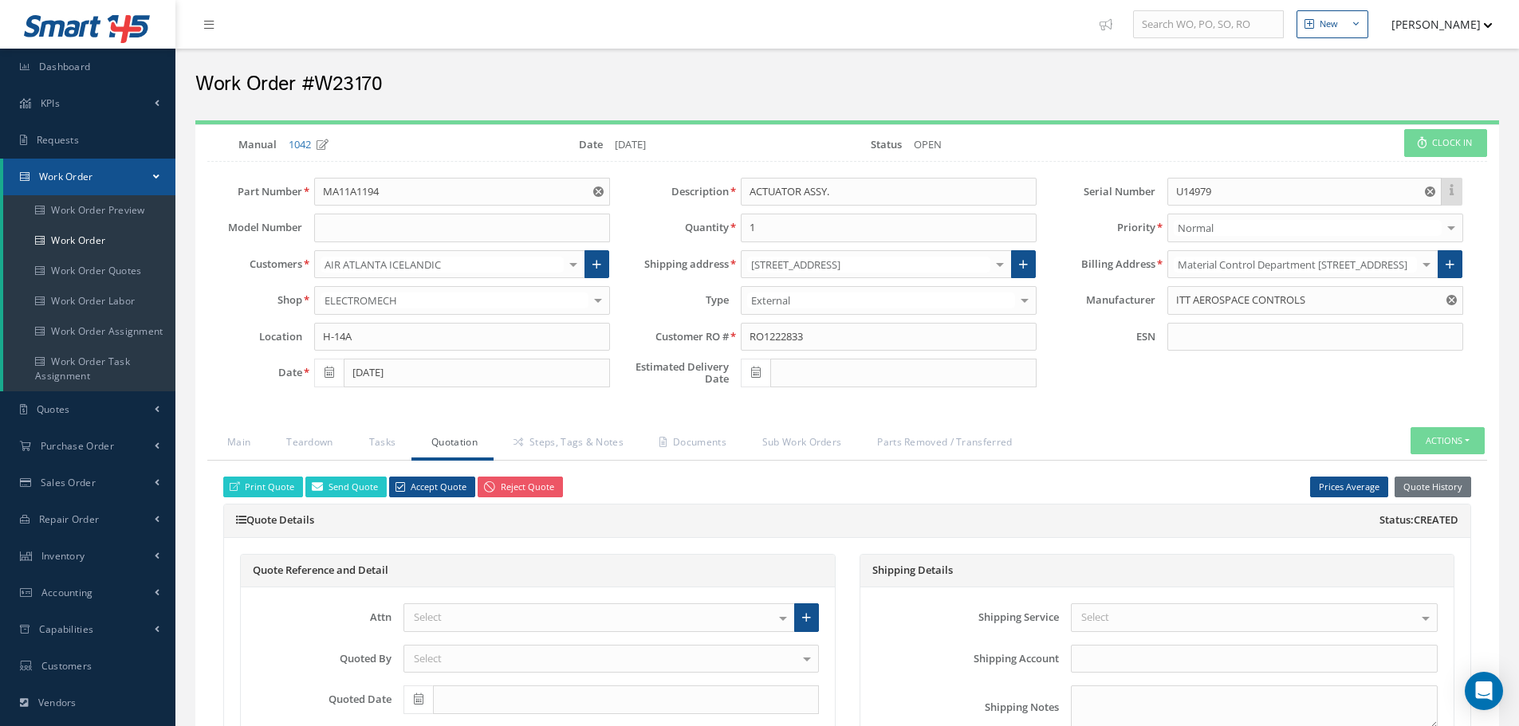
drag, startPoint x: 1449, startPoint y: 28, endPoint x: 1447, endPoint y: 43, distance: 15.2
click at [1449, 28] on button "[PERSON_NAME]" at bounding box center [1434, 24] width 116 height 31
click at [1420, 187] on link "Logout" at bounding box center [1429, 188] width 128 height 27
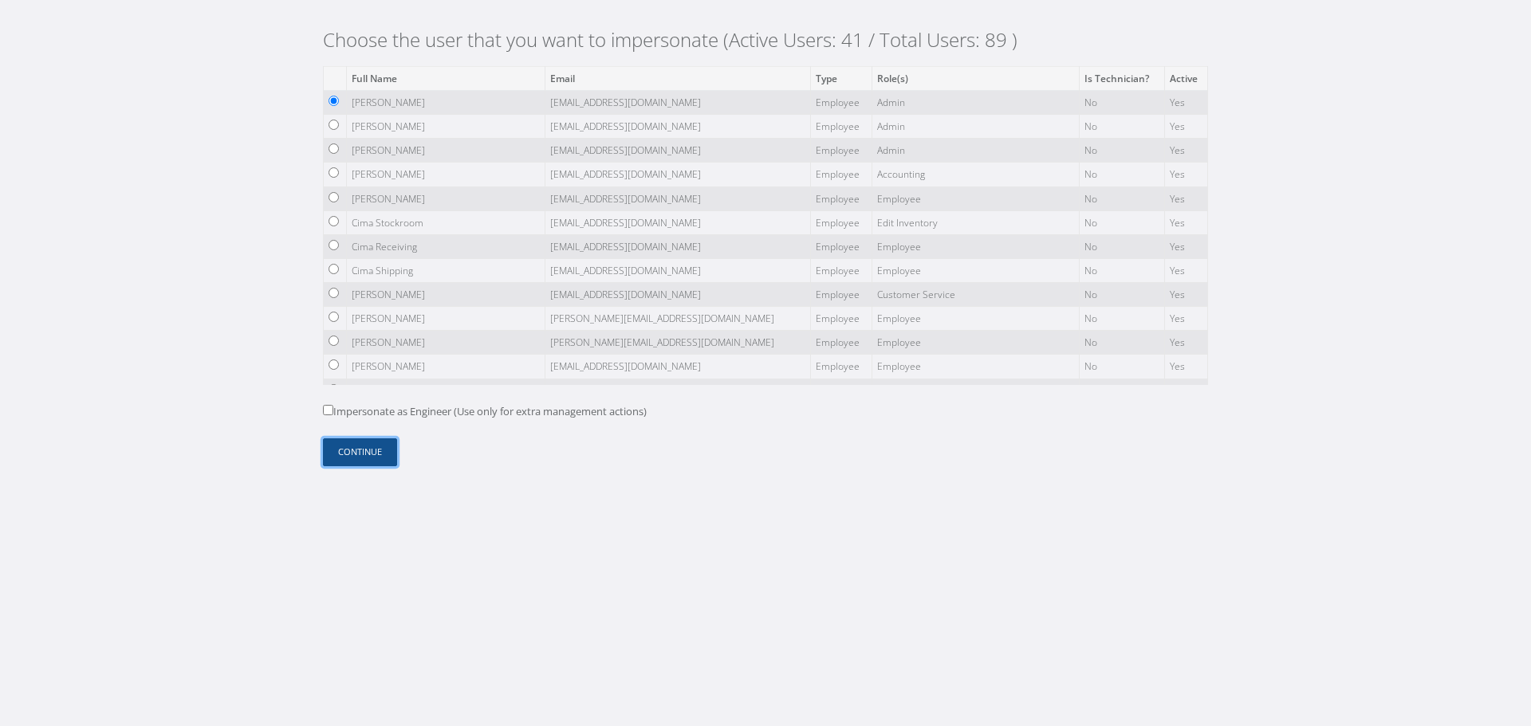
click at [371, 463] on button "Continue" at bounding box center [360, 452] width 74 height 28
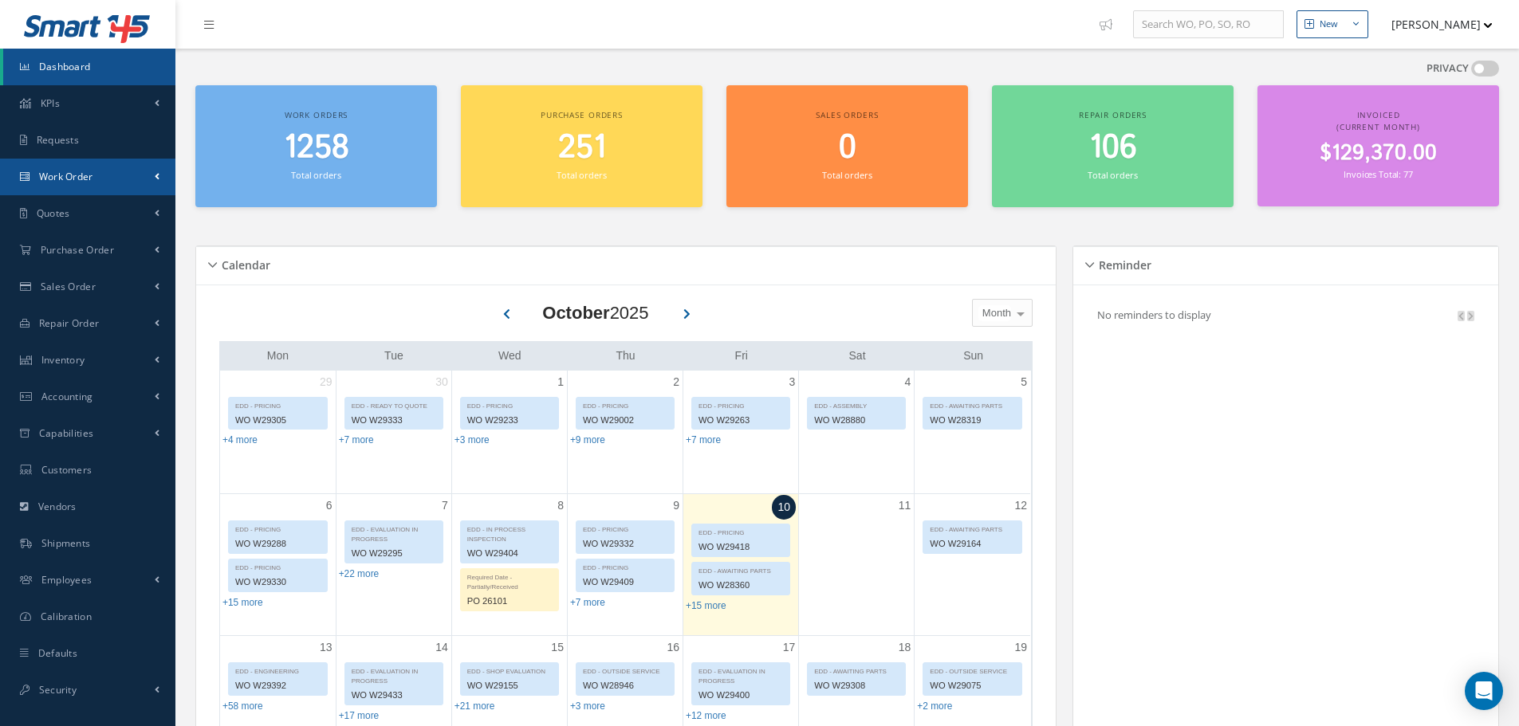
click at [129, 170] on link "Work Order" at bounding box center [87, 177] width 175 height 37
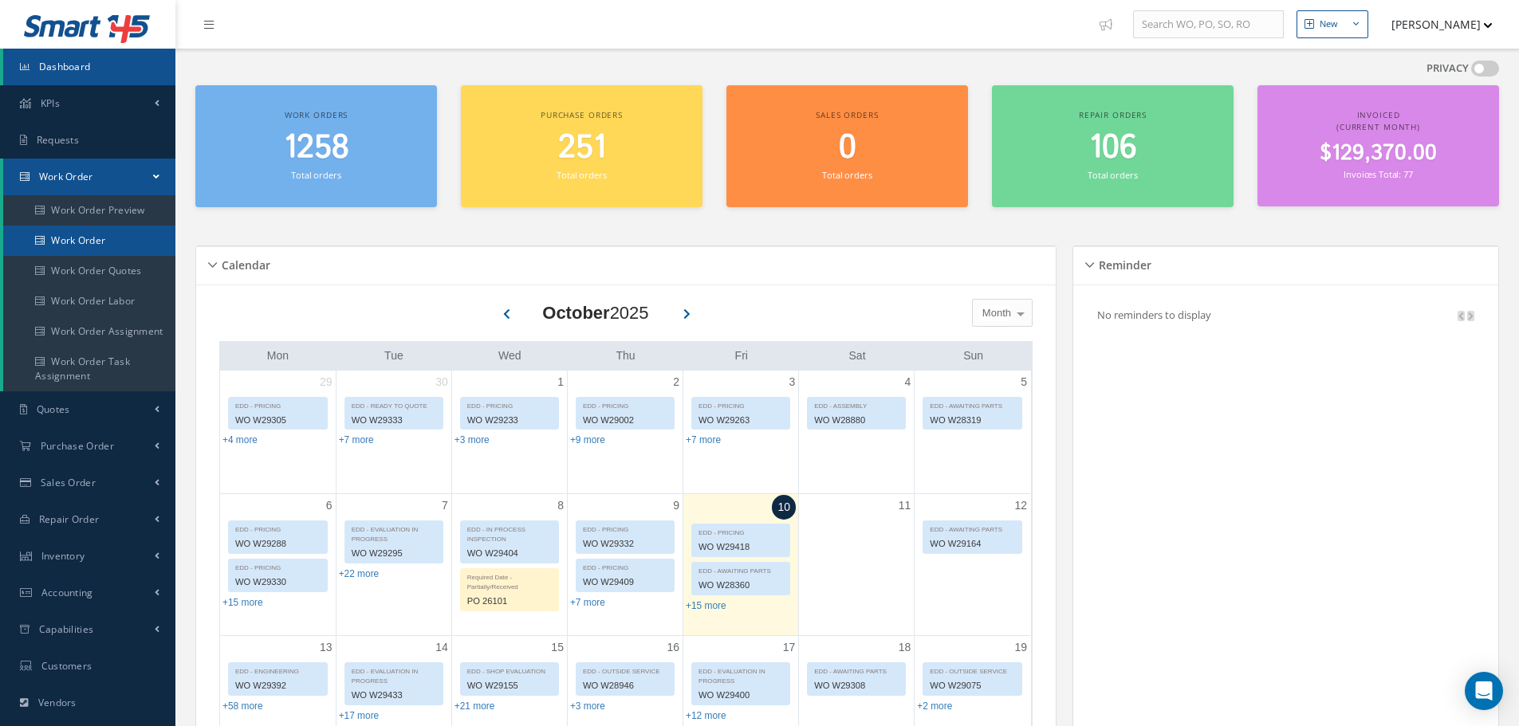
click at [122, 240] on link "Work Order" at bounding box center [90, 241] width 175 height 30
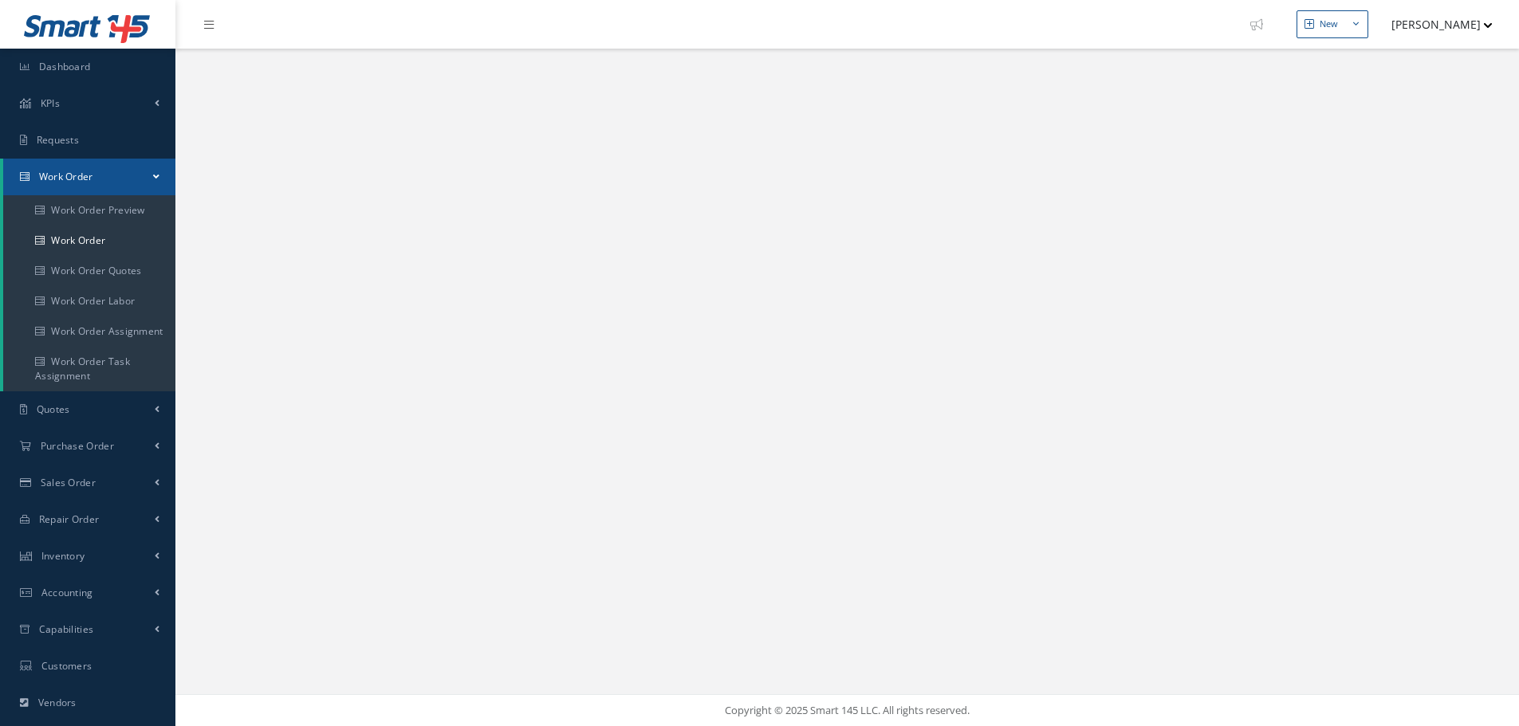
select select "25"
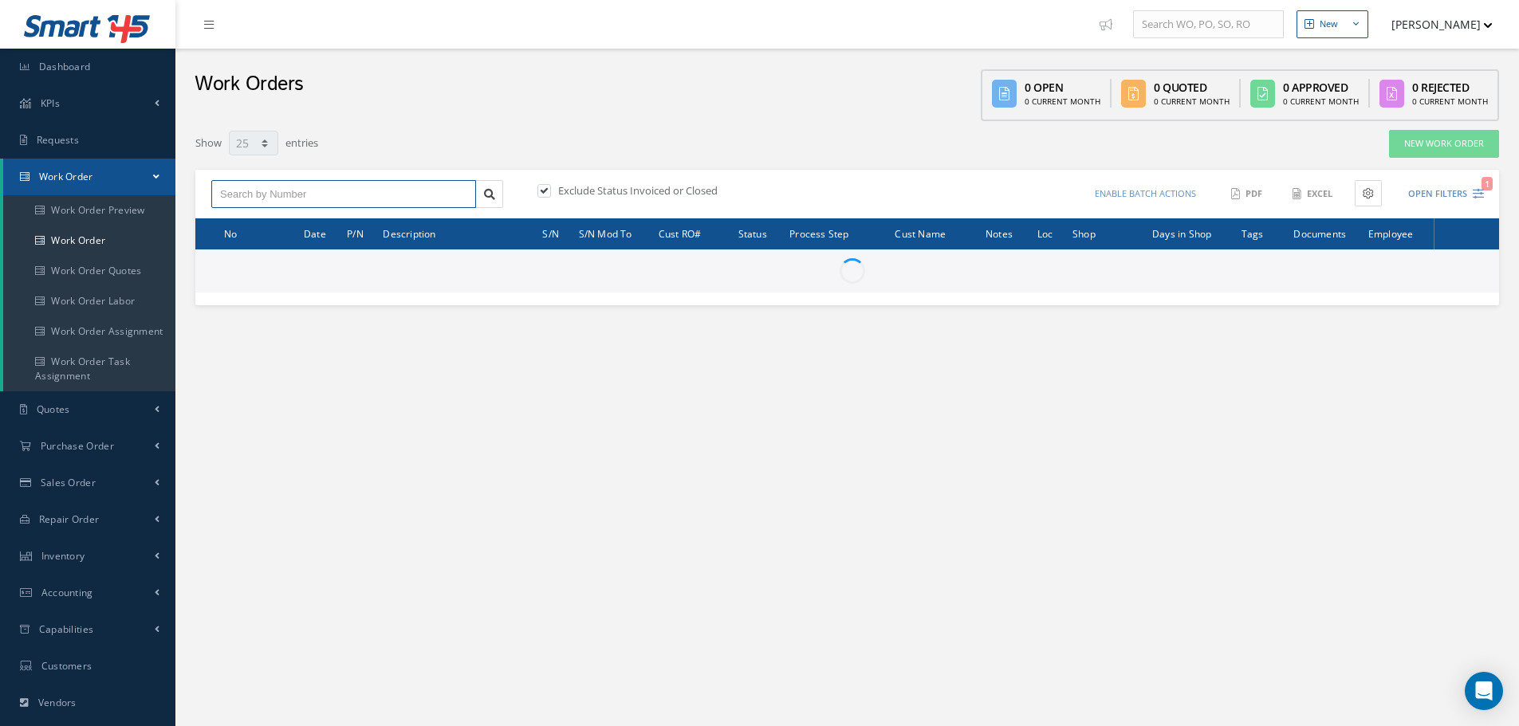
click at [360, 190] on input "text" at bounding box center [343, 194] width 265 height 29
paste input "W23170"
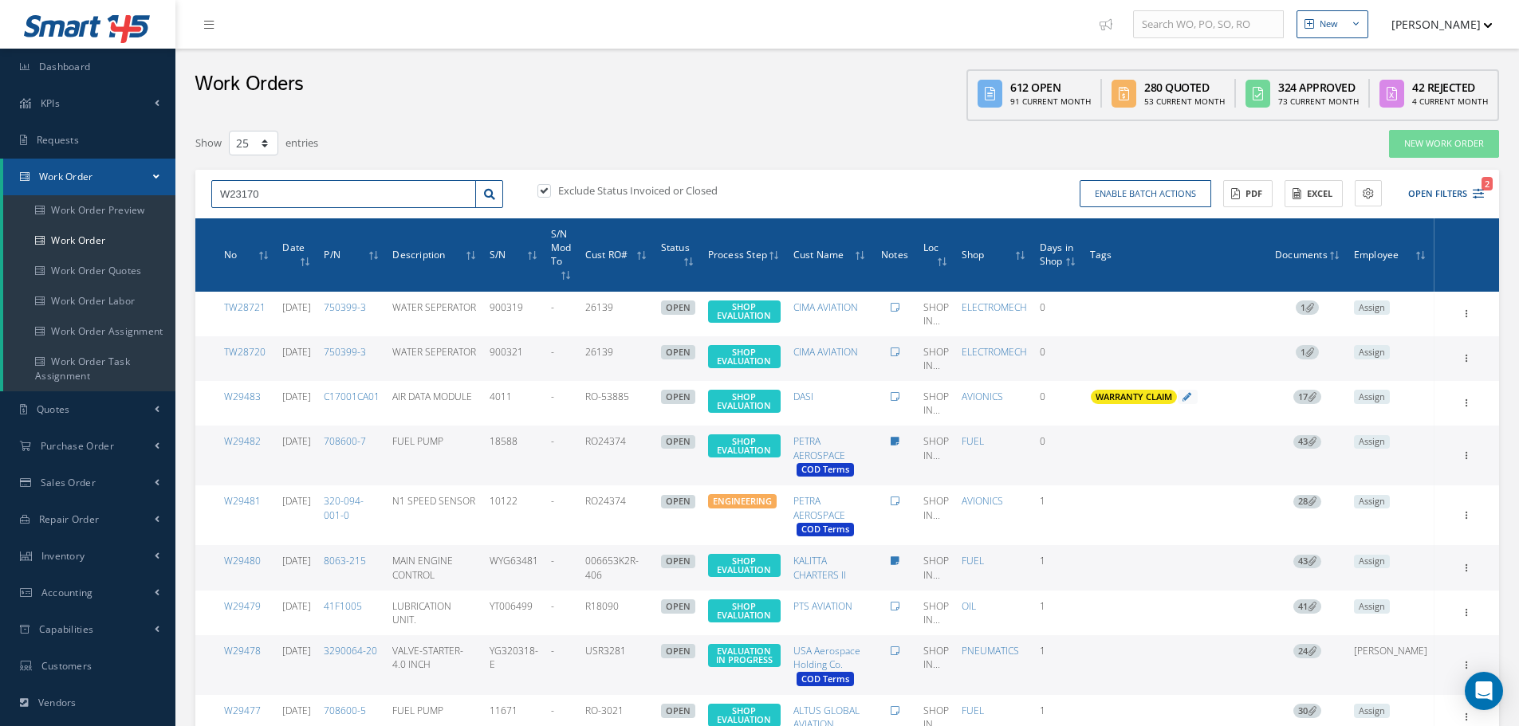
click at [218, 190] on input "W23170" at bounding box center [343, 194] width 265 height 29
type input "TW23170"
click at [488, 186] on link at bounding box center [489, 194] width 28 height 29
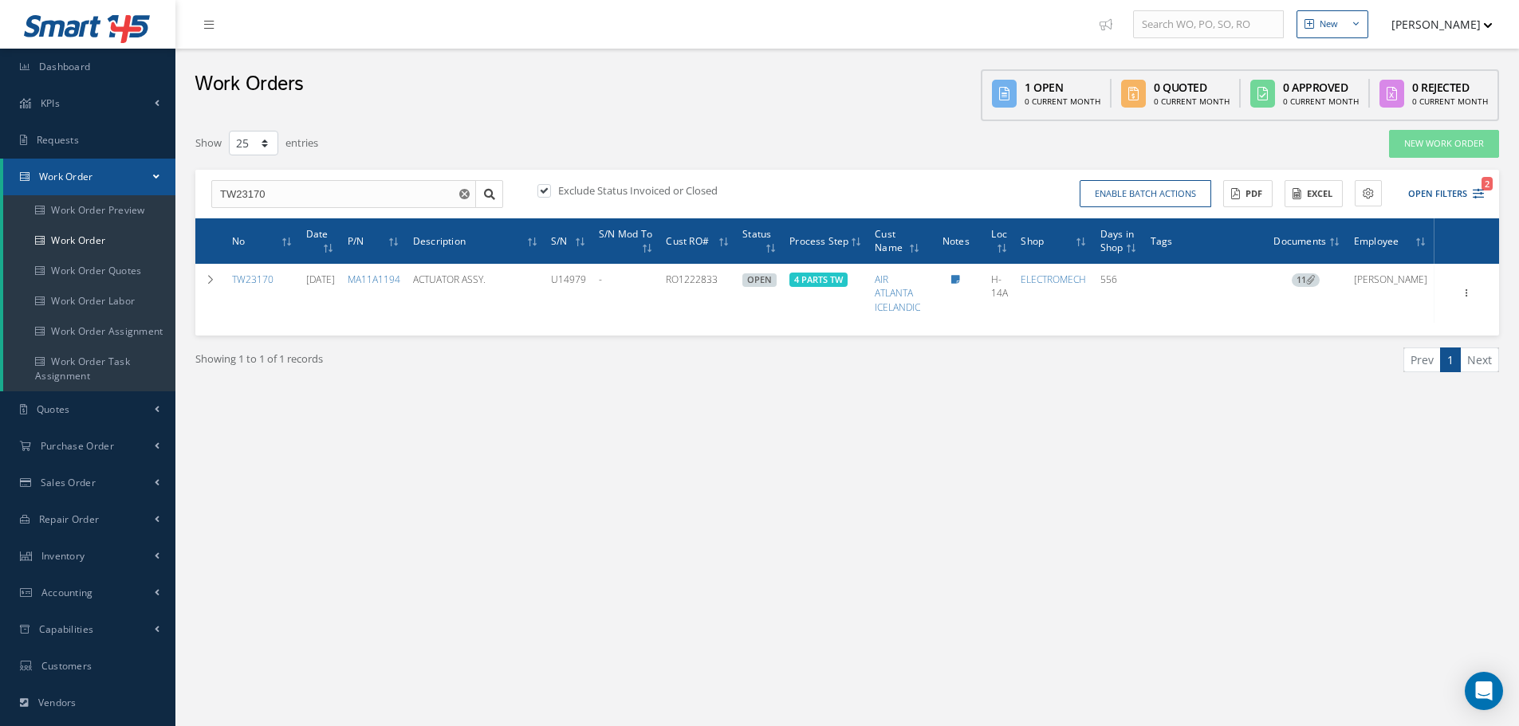
click at [463, 199] on use "Reset" at bounding box center [464, 194] width 10 height 10
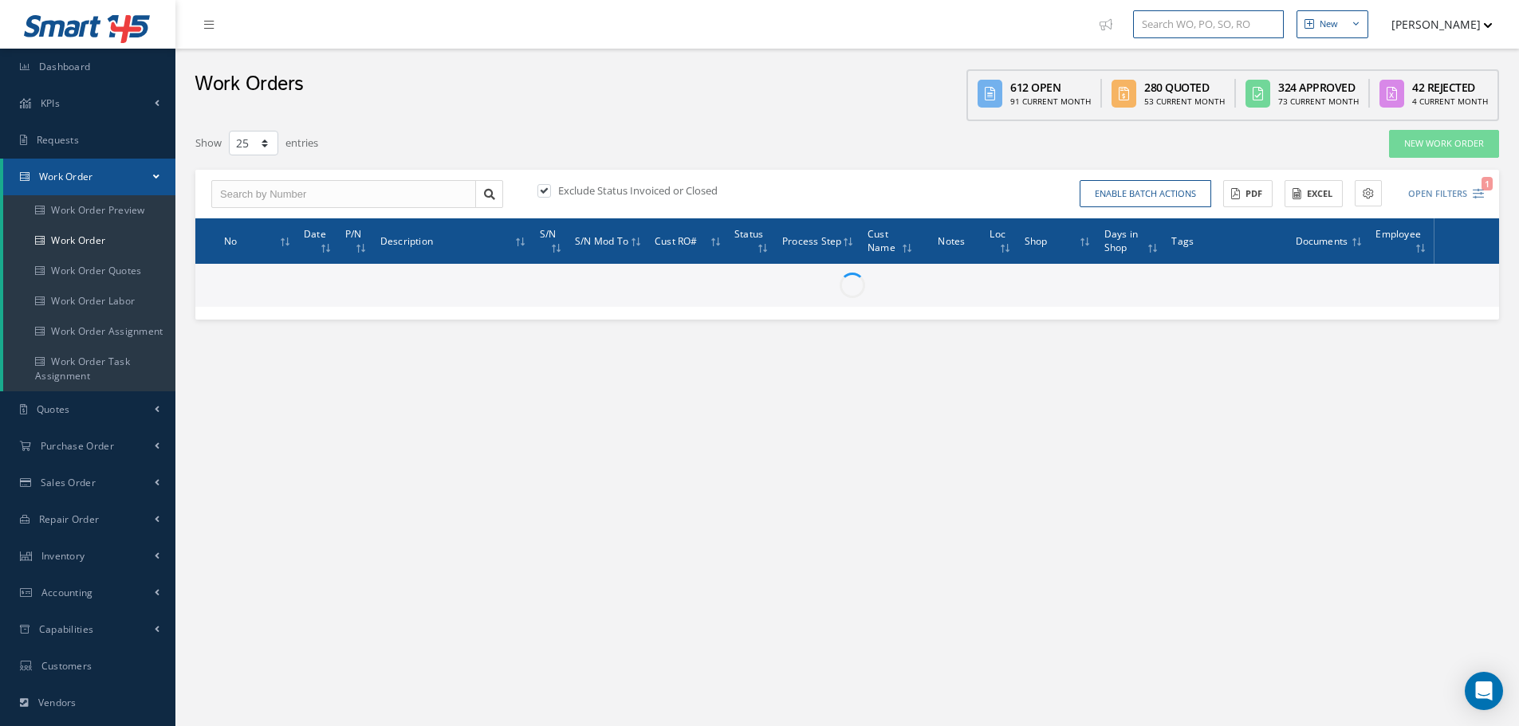
click at [1171, 20] on input "text" at bounding box center [1208, 24] width 151 height 29
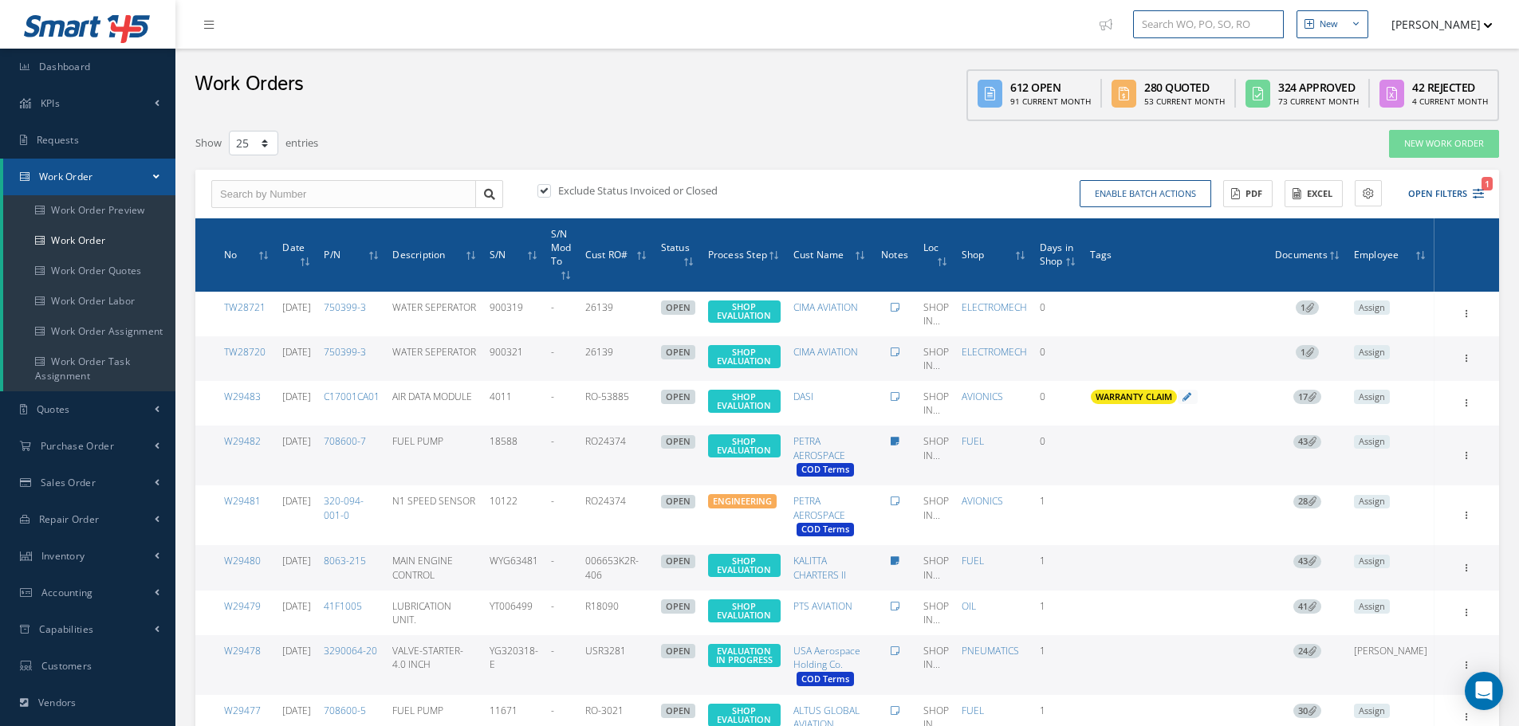
paste input "W23170"
type input "W23170"
click at [1177, 81] on div "W23170" at bounding box center [1208, 81] width 133 height 16
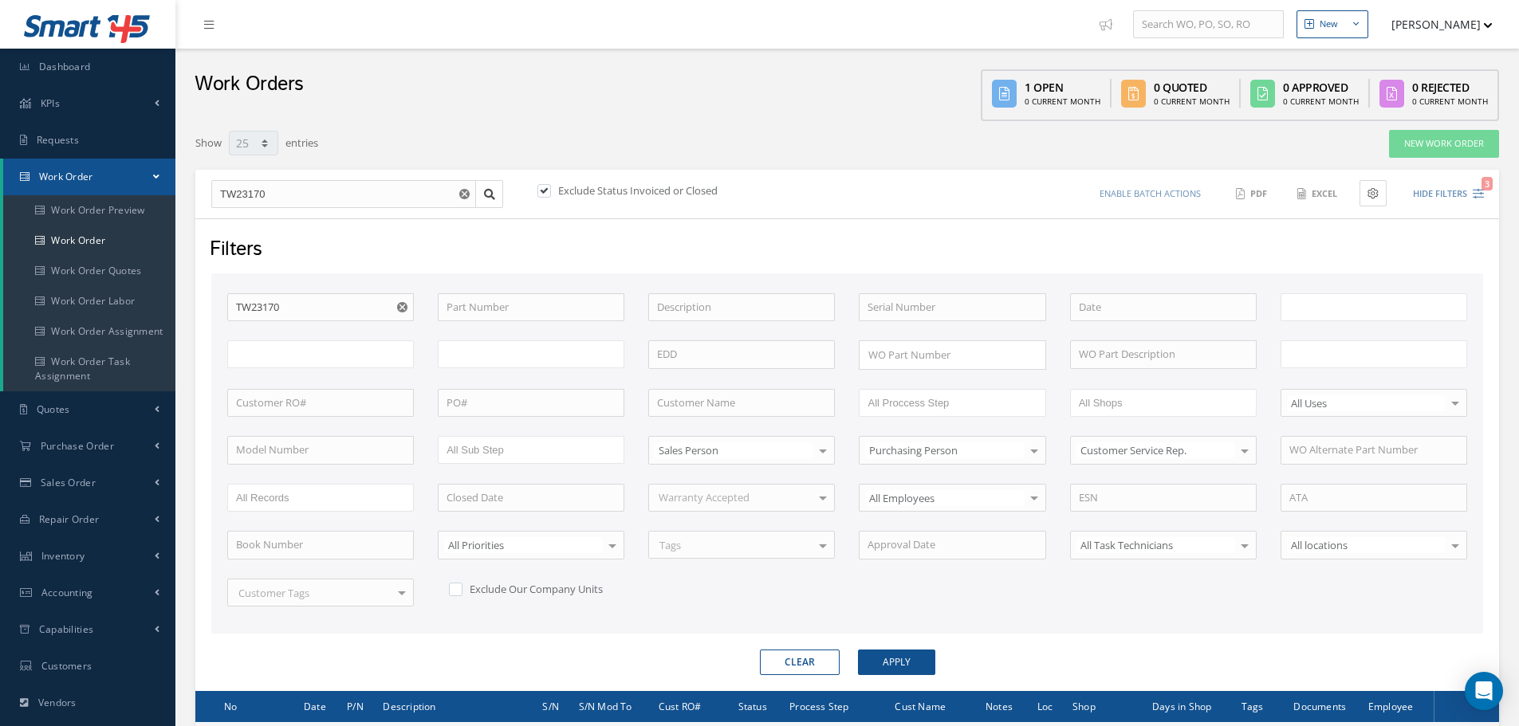
select select "25"
type input "All Work Request"
type input "All Work Performed"
type input "All Status"
type input "WO Part Status"
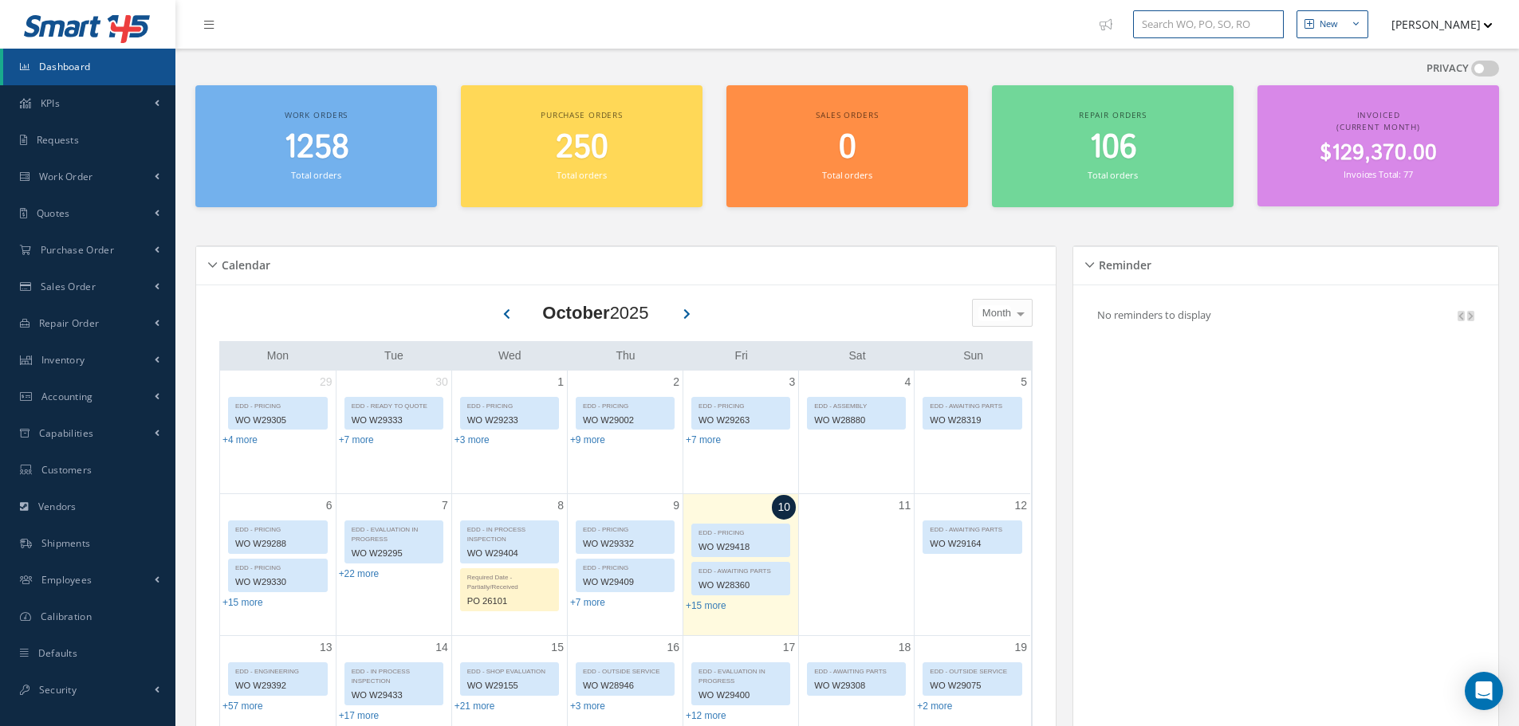
click at [1163, 13] on input "text" at bounding box center [1208, 24] width 151 height 29
click at [1142, 26] on input "w23170" at bounding box center [1208, 24] width 151 height 29
type input "tw23170"
click at [1420, 15] on button "[PERSON_NAME]" at bounding box center [1434, 24] width 116 height 31
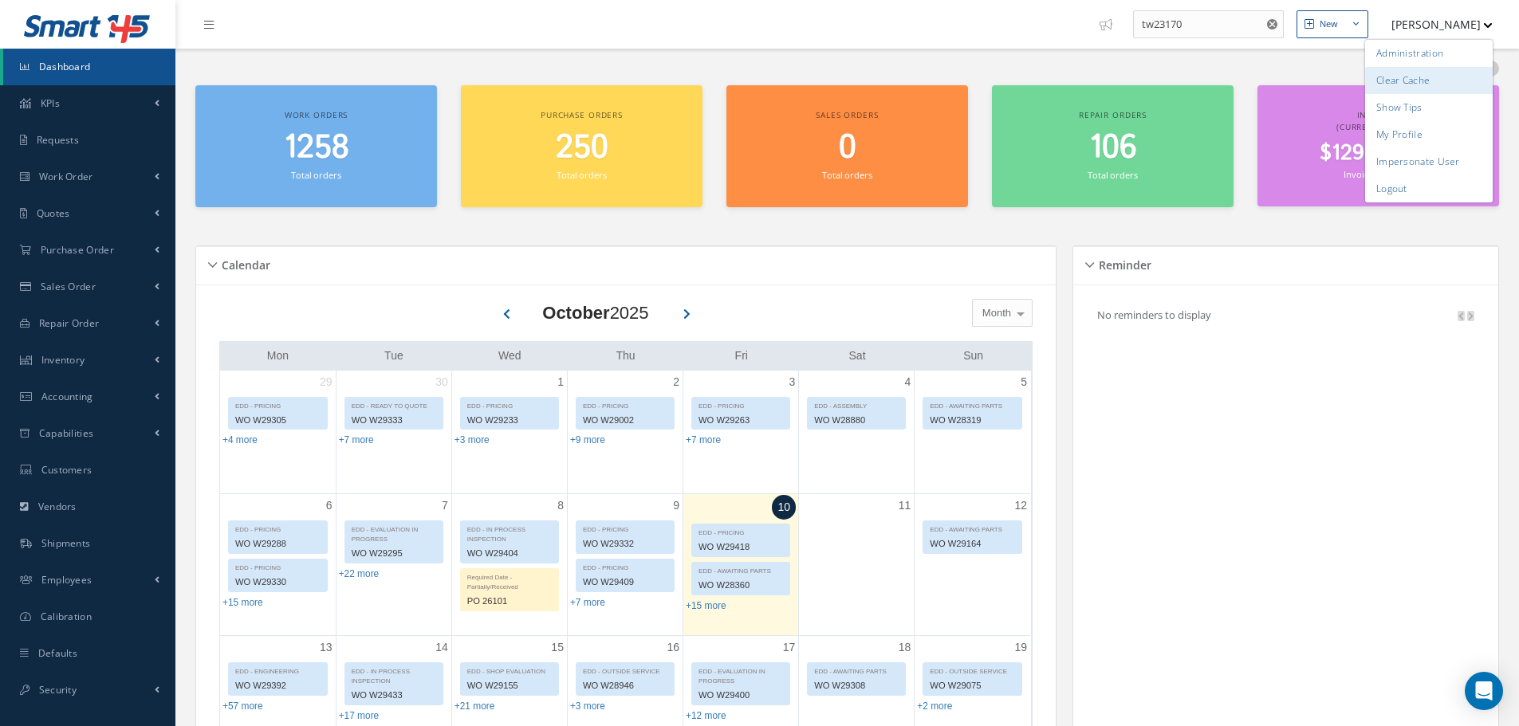
click at [1418, 79] on link "Clear Cache" at bounding box center [1429, 80] width 128 height 27
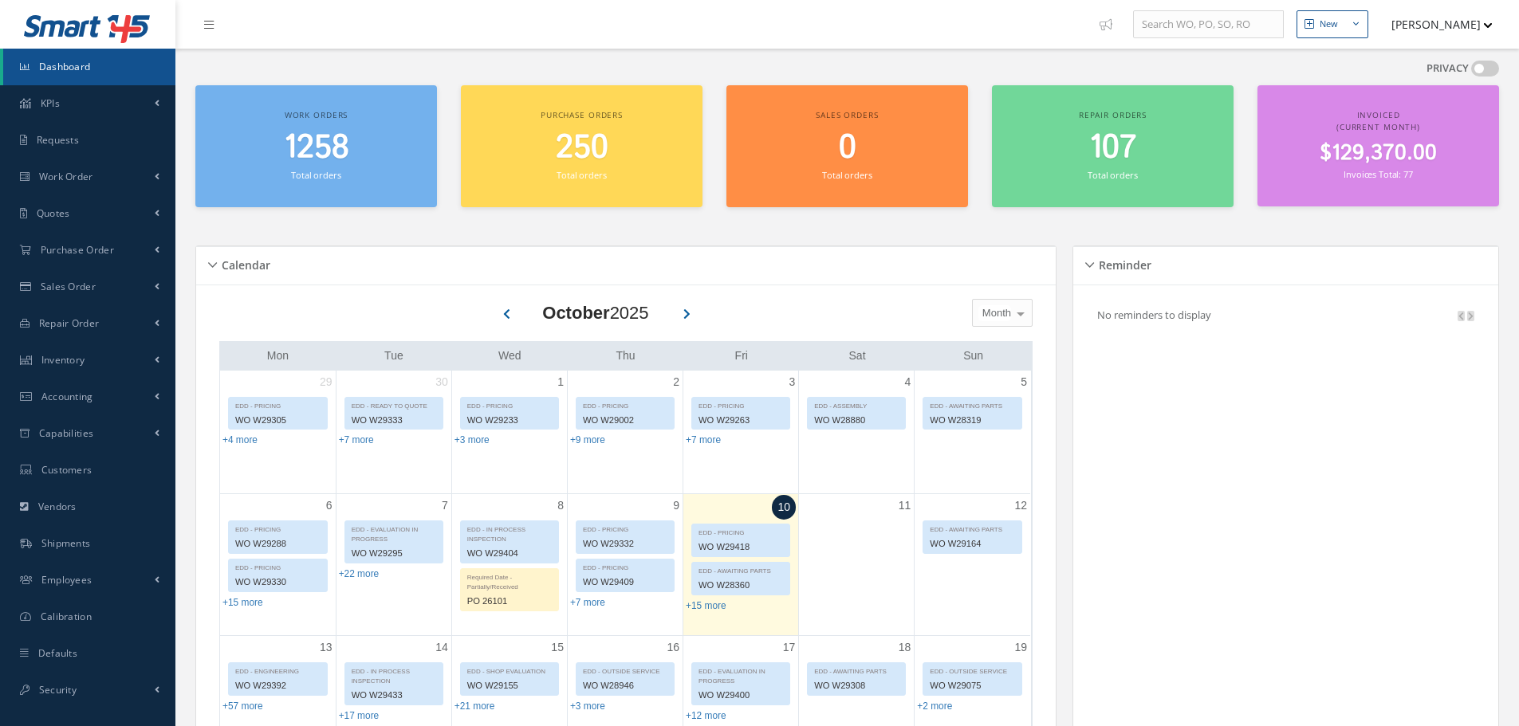
click at [1239, 8] on ul "New New Work Order New Purchase Order New Customer Quote New Sales Order New Re…" at bounding box center [1310, 24] width 439 height 49
click at [1219, 29] on input "text" at bounding box center [1208, 24] width 151 height 29
type input "t"
click at [1176, 20] on input "w23" at bounding box center [1208, 24] width 151 height 29
click at [1144, 26] on input "w23170" at bounding box center [1208, 24] width 151 height 29
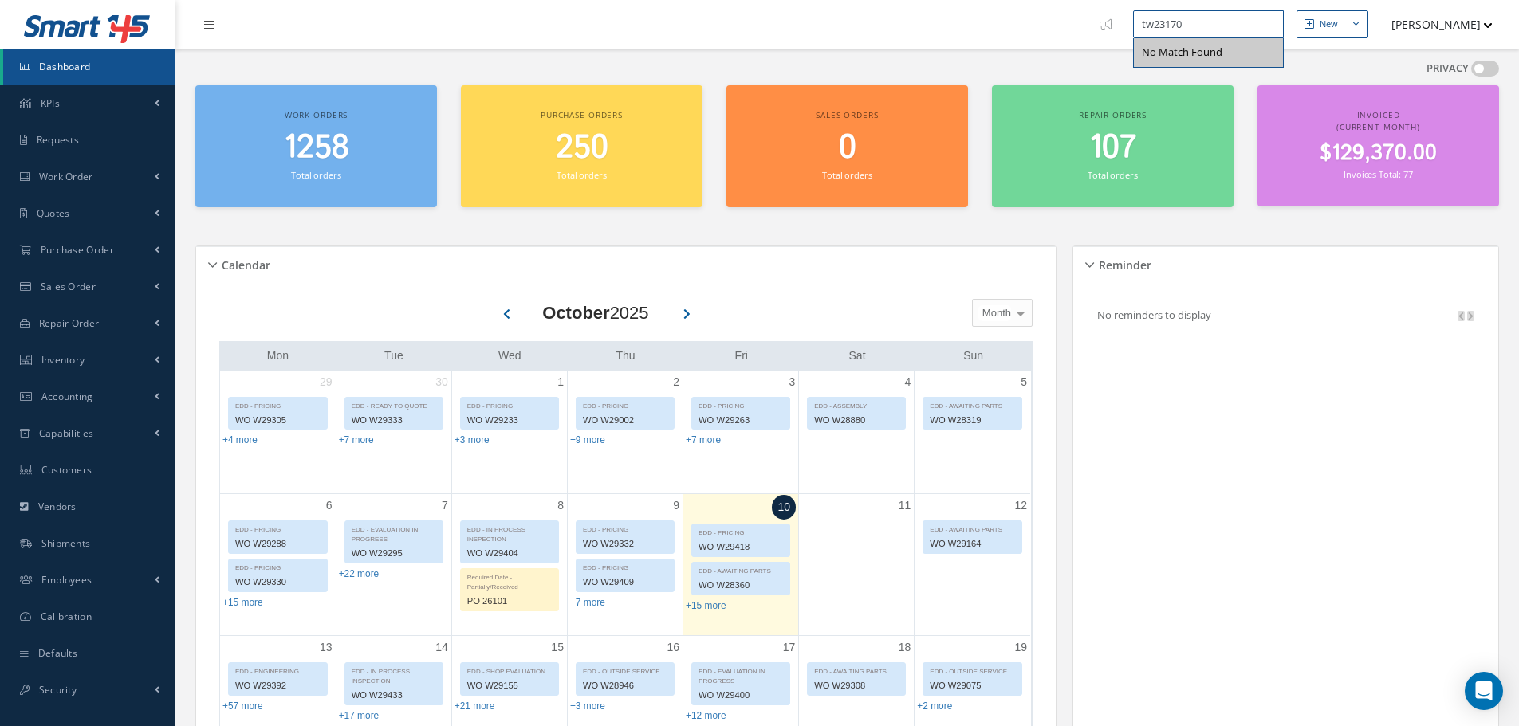
type input "w23170"
click at [1429, 26] on button "[PERSON_NAME]" at bounding box center [1434, 24] width 116 height 31
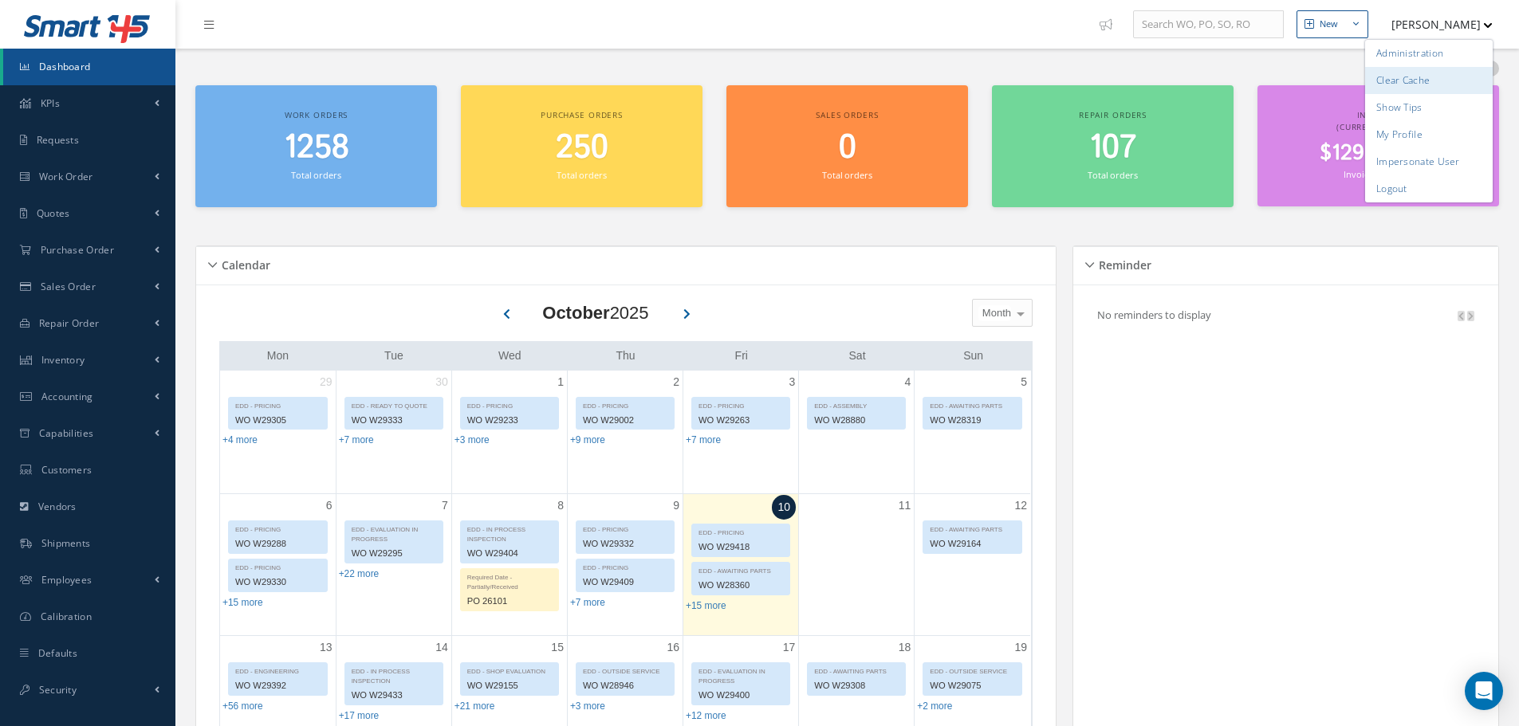
click at [1414, 78] on link "Clear Cache" at bounding box center [1429, 80] width 128 height 27
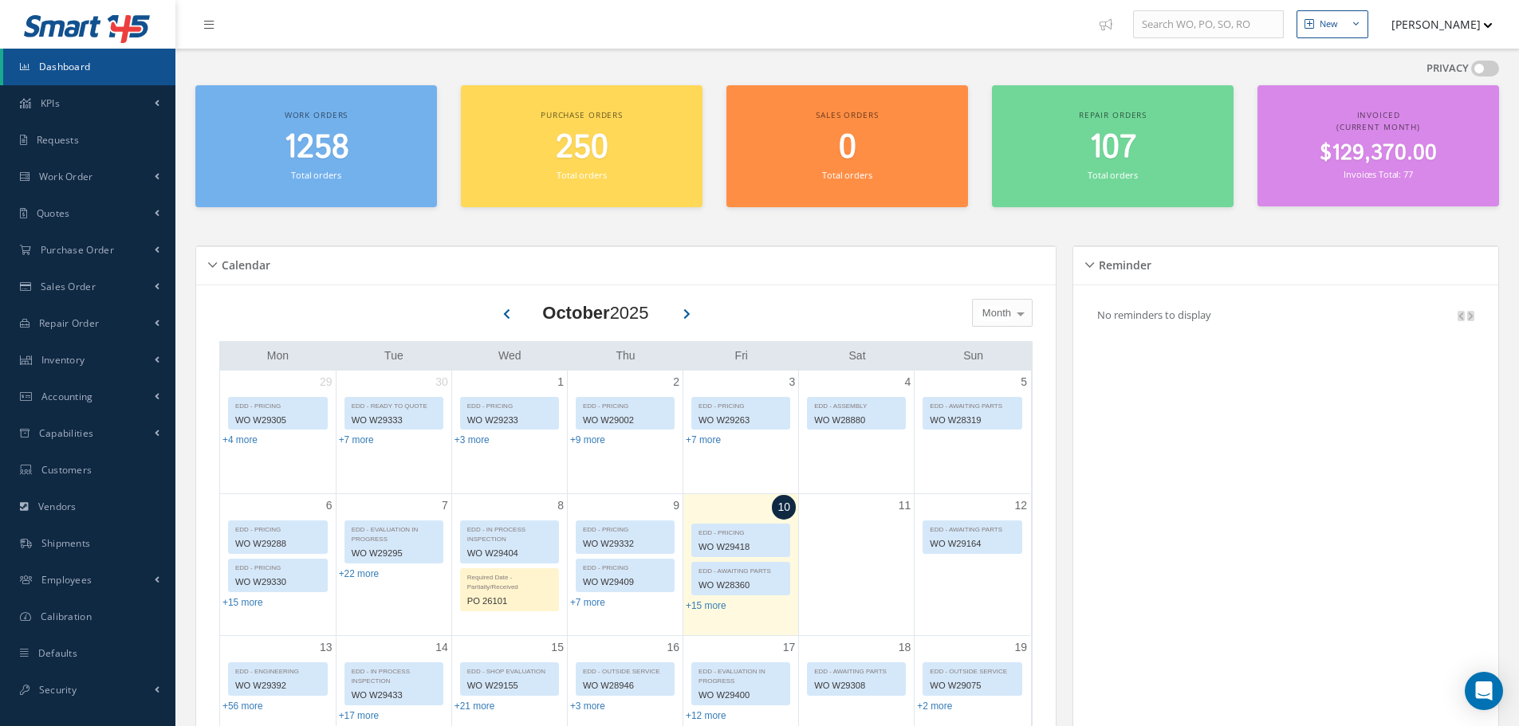
click at [1438, 41] on ul "New New Work Order New Purchase Order New Customer Quote New Sales Order New Re…" at bounding box center [1310, 24] width 439 height 49
click at [1435, 30] on button "[PERSON_NAME]" at bounding box center [1434, 24] width 116 height 31
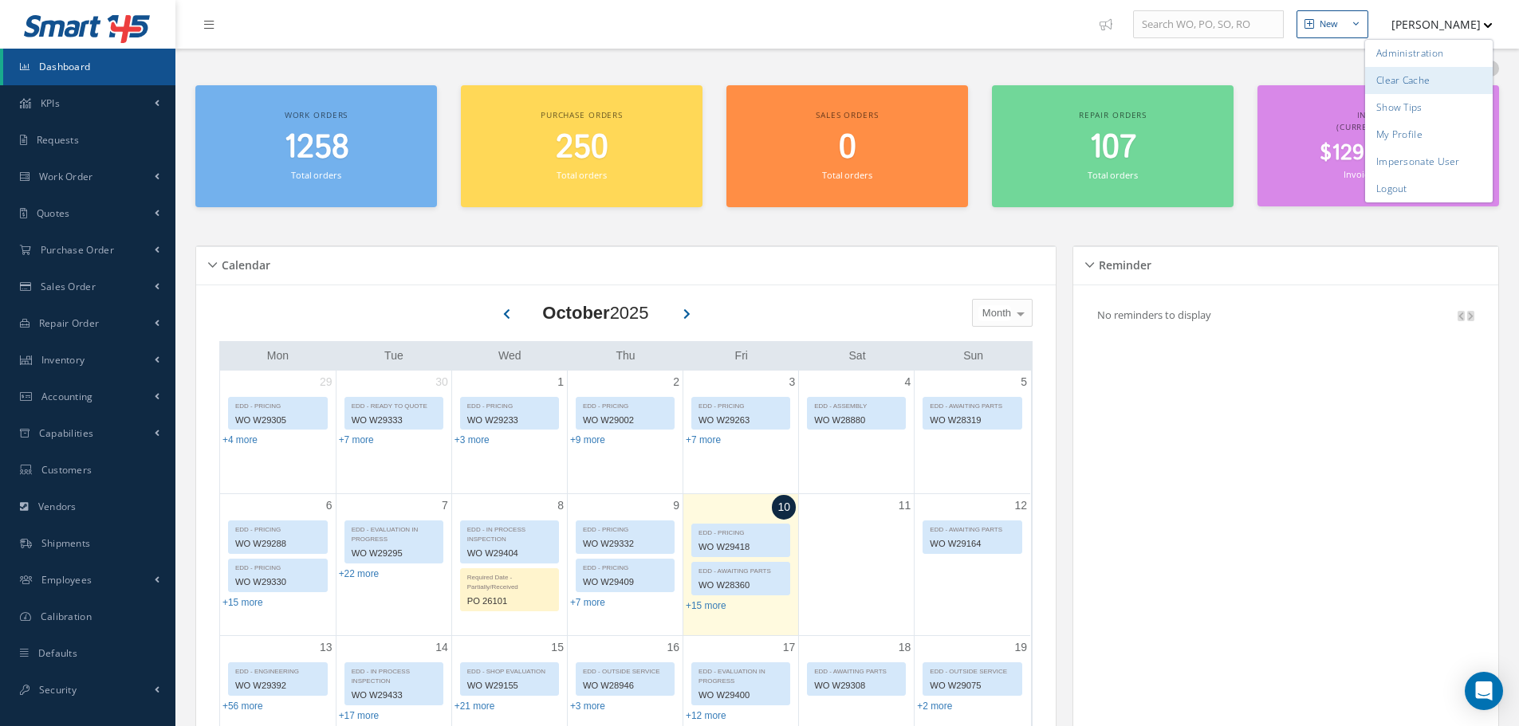
click at [1416, 81] on link "Clear Cache" at bounding box center [1429, 80] width 128 height 27
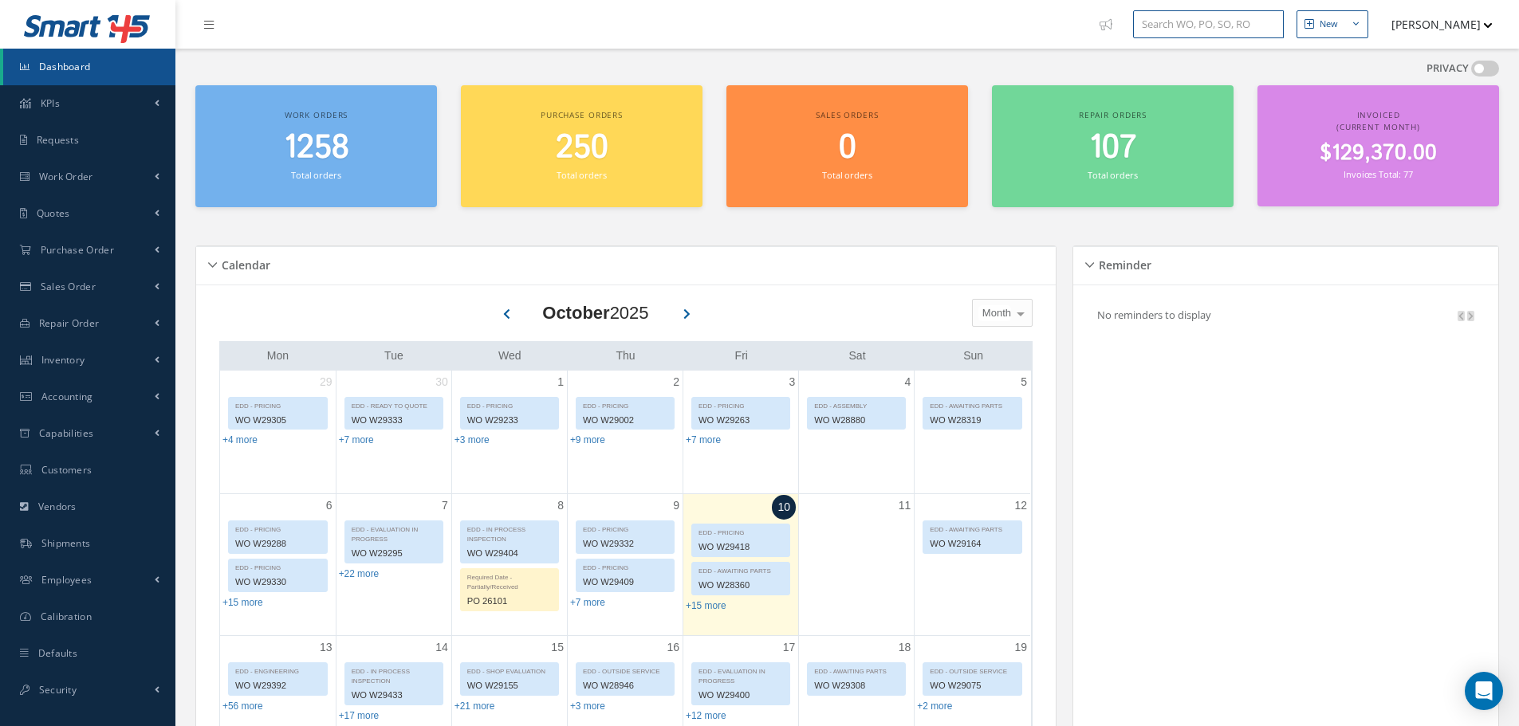
click at [1201, 17] on input "text" at bounding box center [1208, 24] width 151 height 29
click at [1140, 18] on input "w23170" at bounding box center [1208, 24] width 151 height 29
type input "tw23170"
drag, startPoint x: 1200, startPoint y: 25, endPoint x: 1123, endPoint y: 34, distance: 77.9
click at [1123, 34] on ul "tw23170 Work Order TW23170 New New Work Order New Purchase Order New Customer Q…" at bounding box center [1310, 24] width 439 height 49
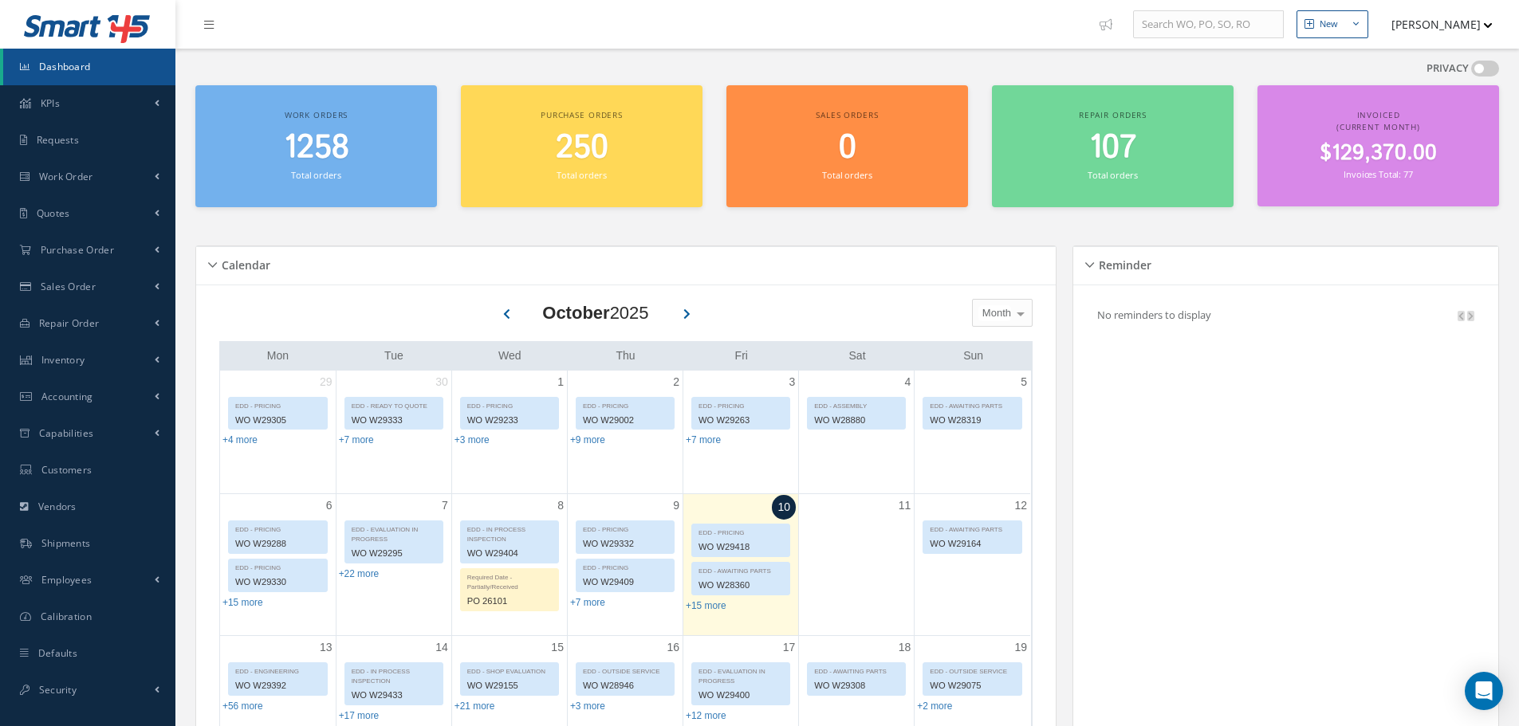
click at [1449, 23] on button "[PERSON_NAME]" at bounding box center [1434, 24] width 116 height 31
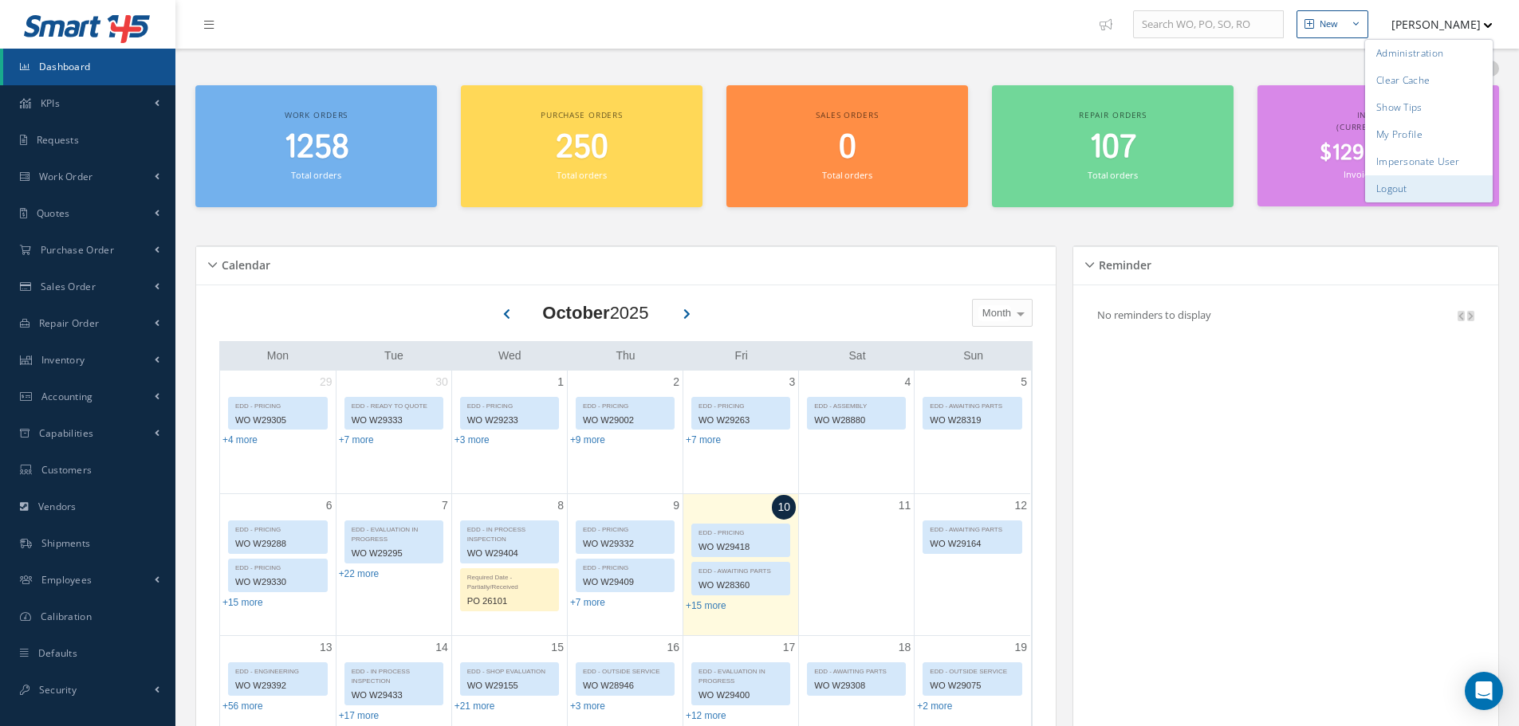
click at [1419, 186] on link "Logout" at bounding box center [1429, 188] width 128 height 27
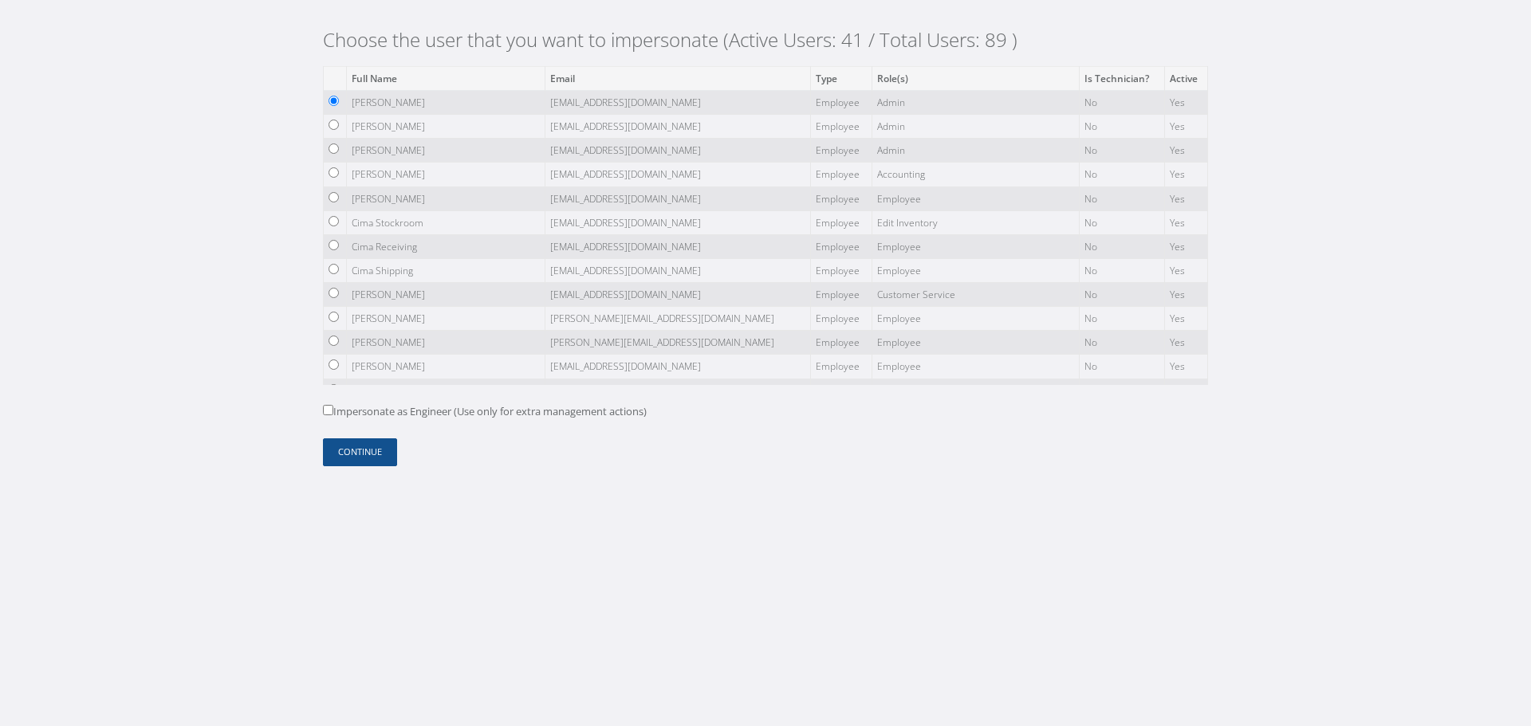
scroll to position [189, 0]
click at [335, 220] on input "radio" at bounding box center [333, 224] width 10 height 10
radio input "true"
click at [369, 457] on button "Continue" at bounding box center [360, 452] width 74 height 28
